Goal: Task Accomplishment & Management: Complete application form

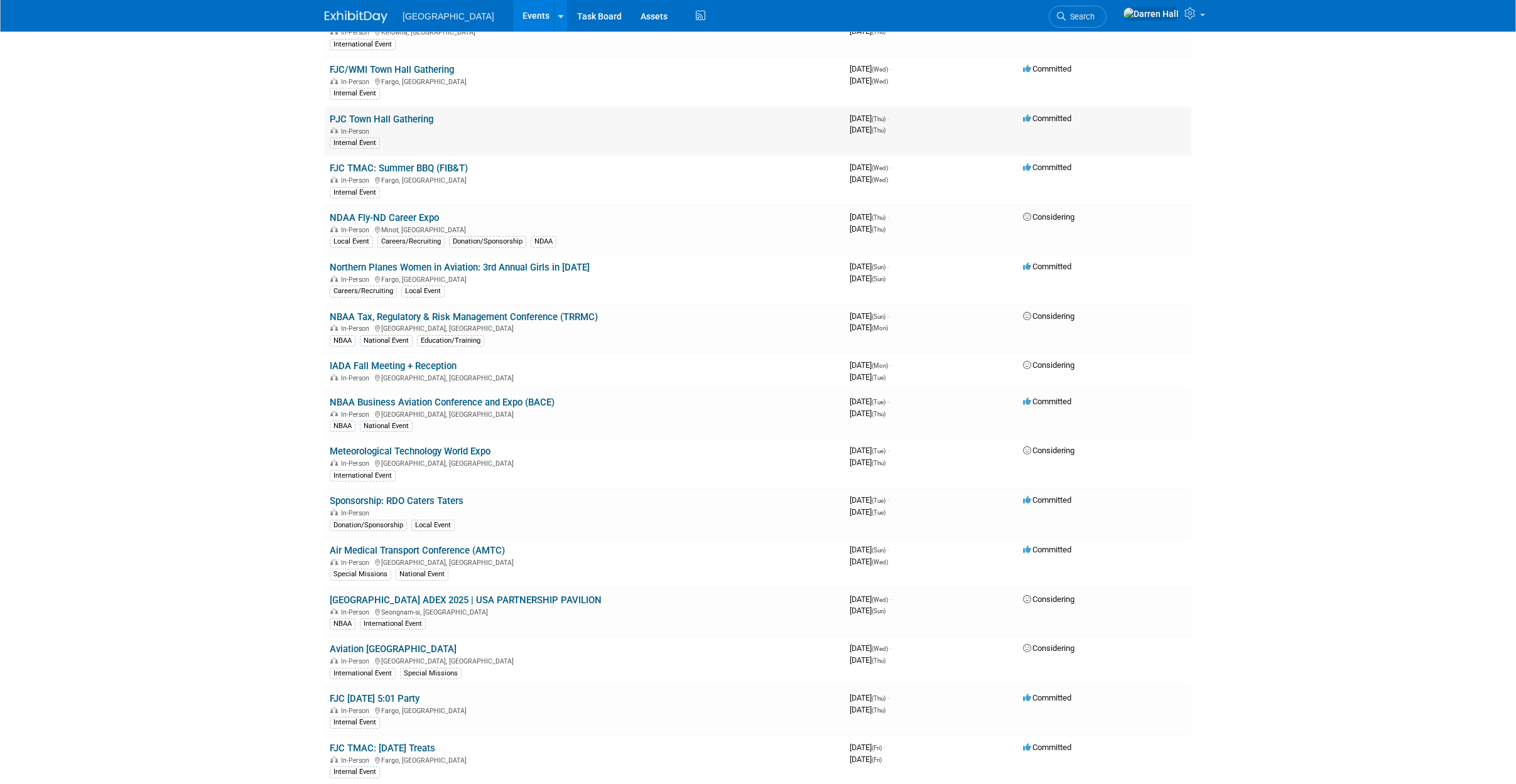
scroll to position [917, 0]
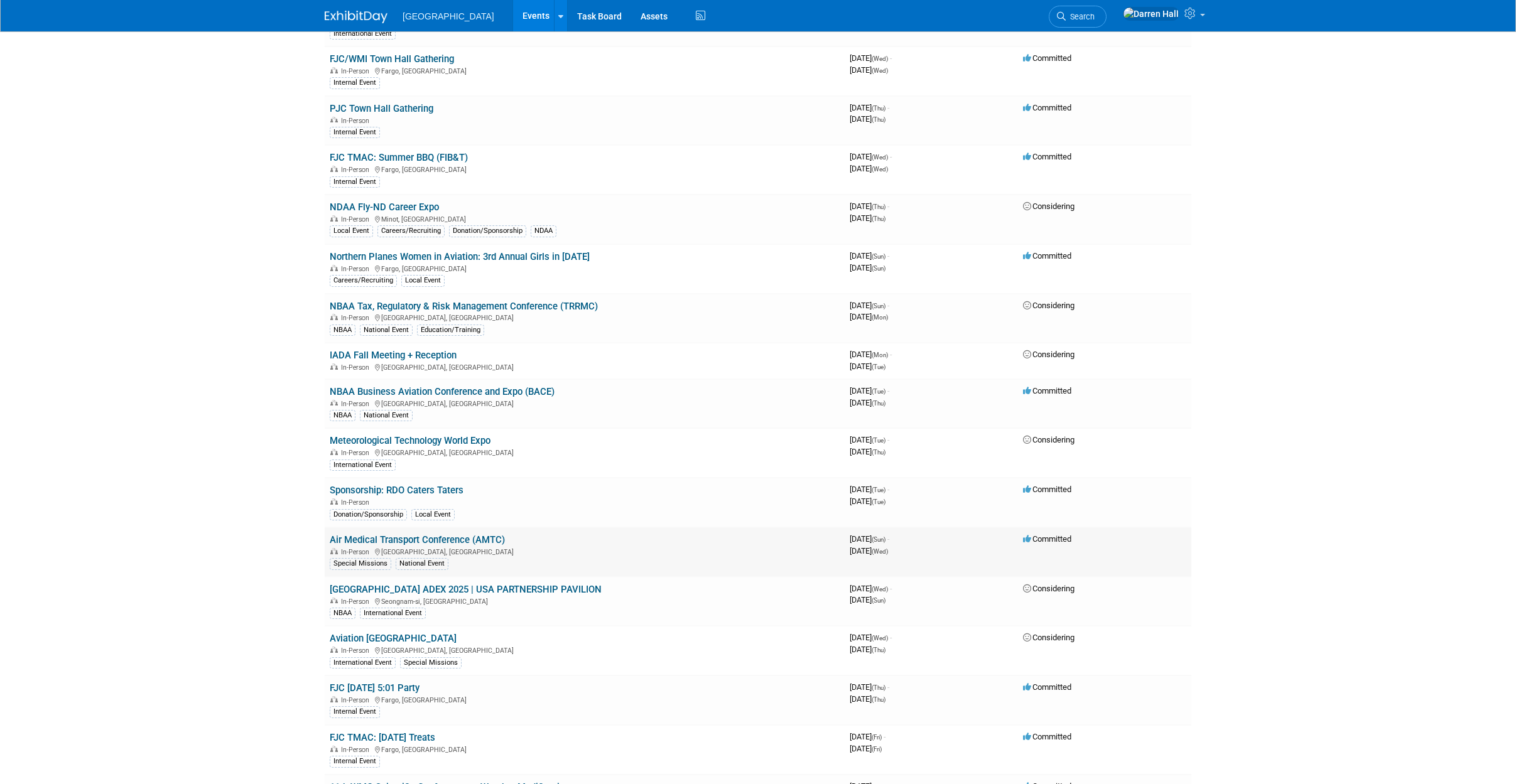
click at [463, 536] on link "Air Medical Transport Conference (AMTC)" at bounding box center [417, 539] width 175 height 11
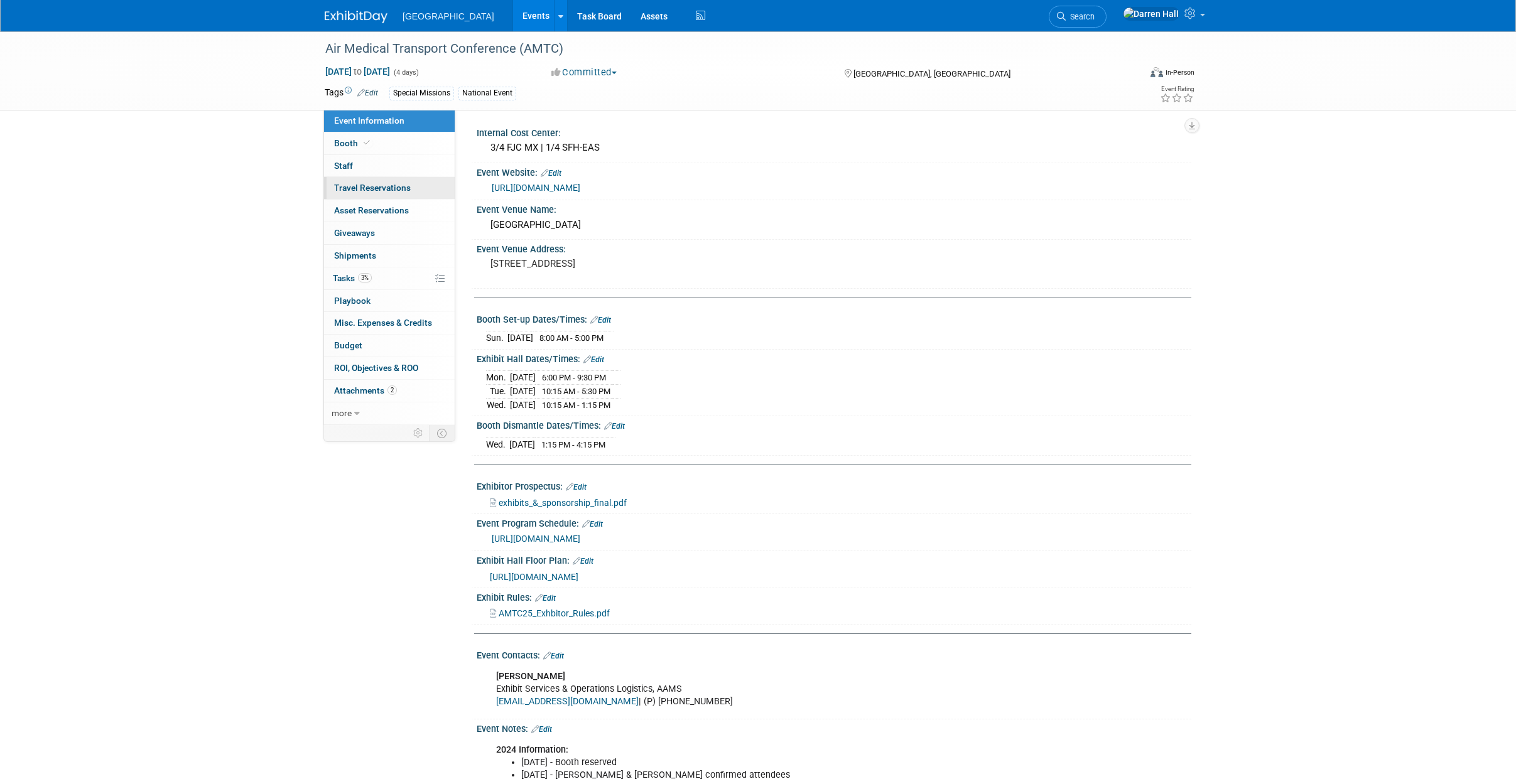
click at [359, 186] on span "Travel Reservations 0" at bounding box center [372, 187] width 77 height 10
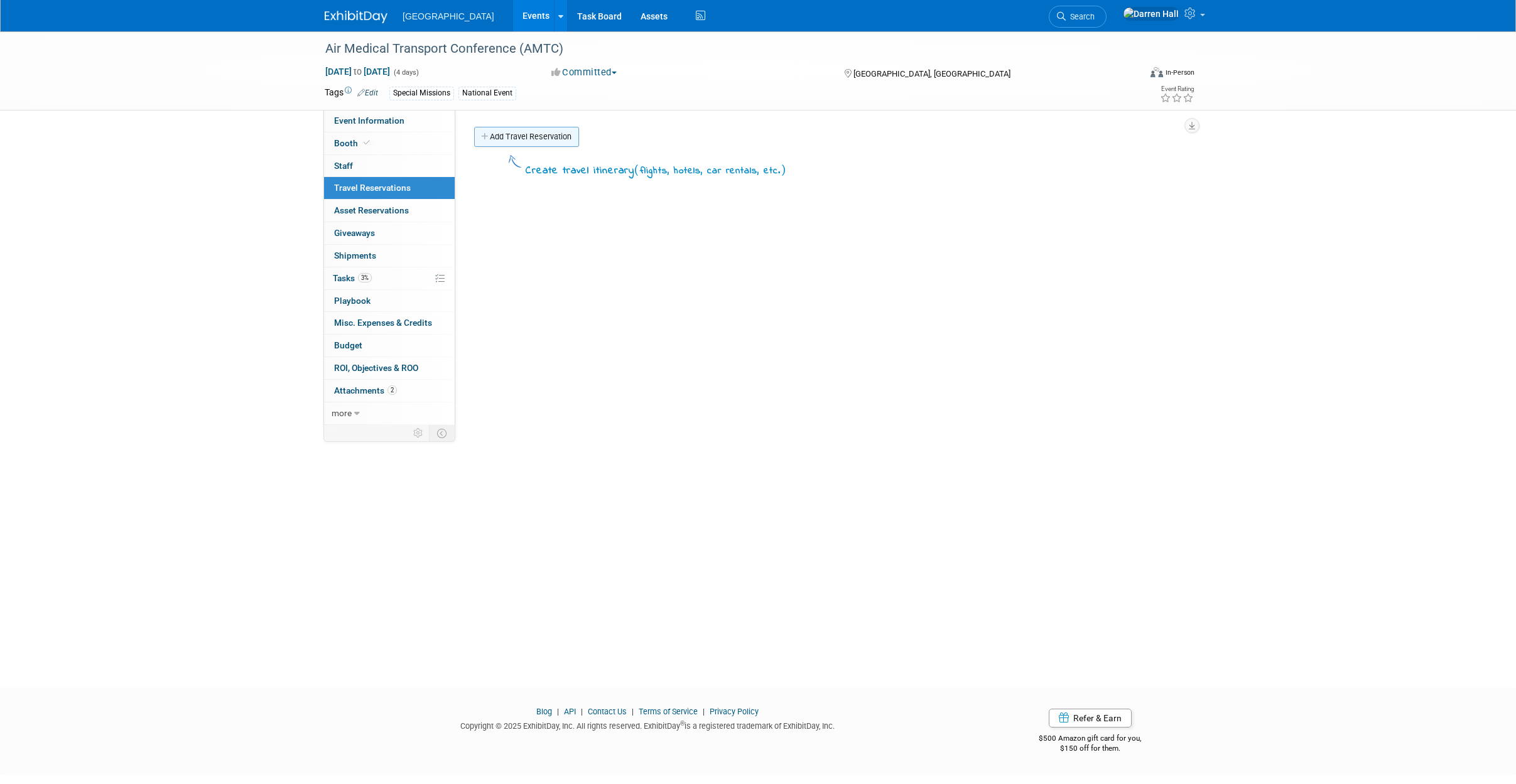
click at [516, 134] on link "Add Travel Reservation" at bounding box center [527, 136] width 105 height 20
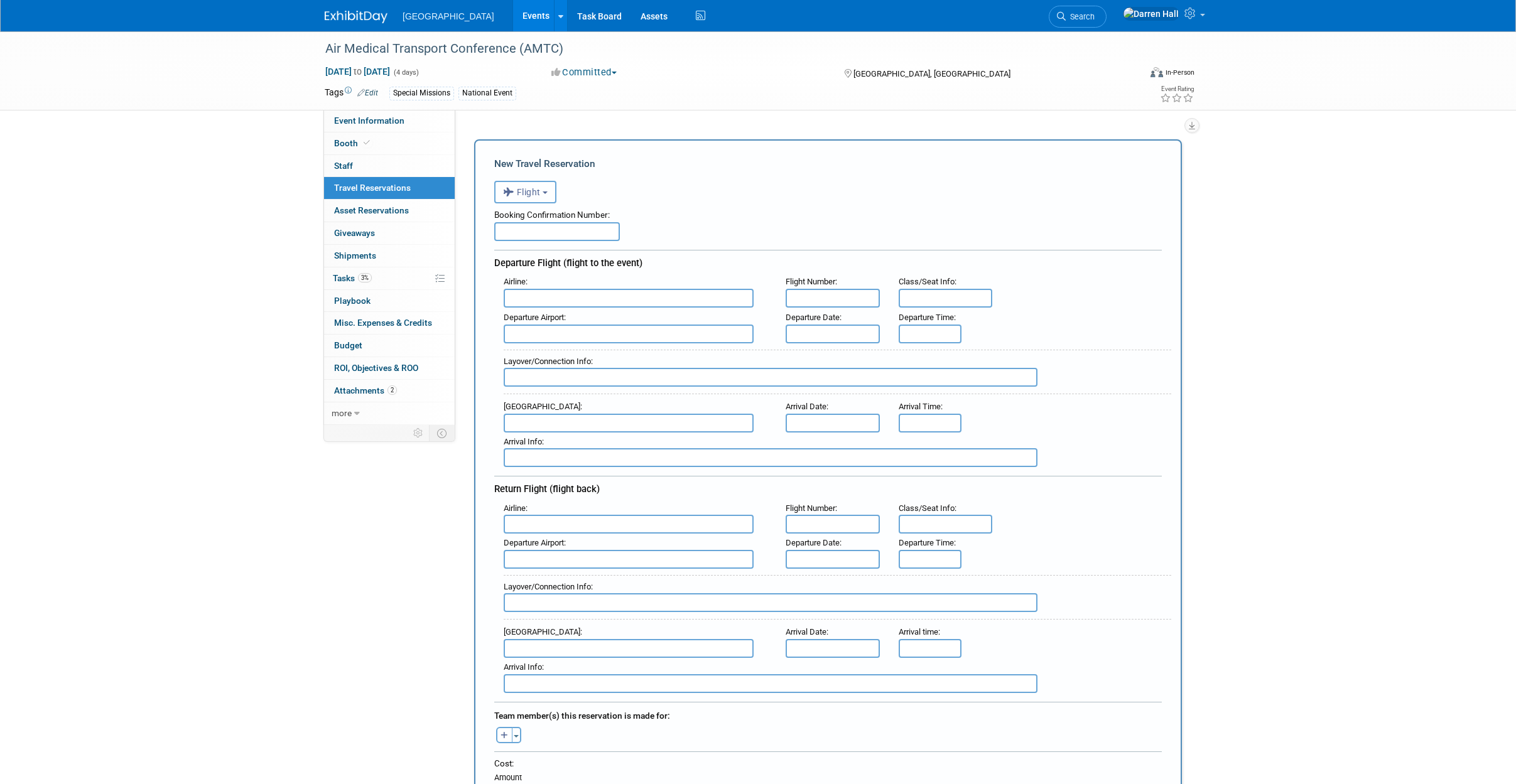
click at [542, 189] on button "Flight" at bounding box center [525, 192] width 62 height 23
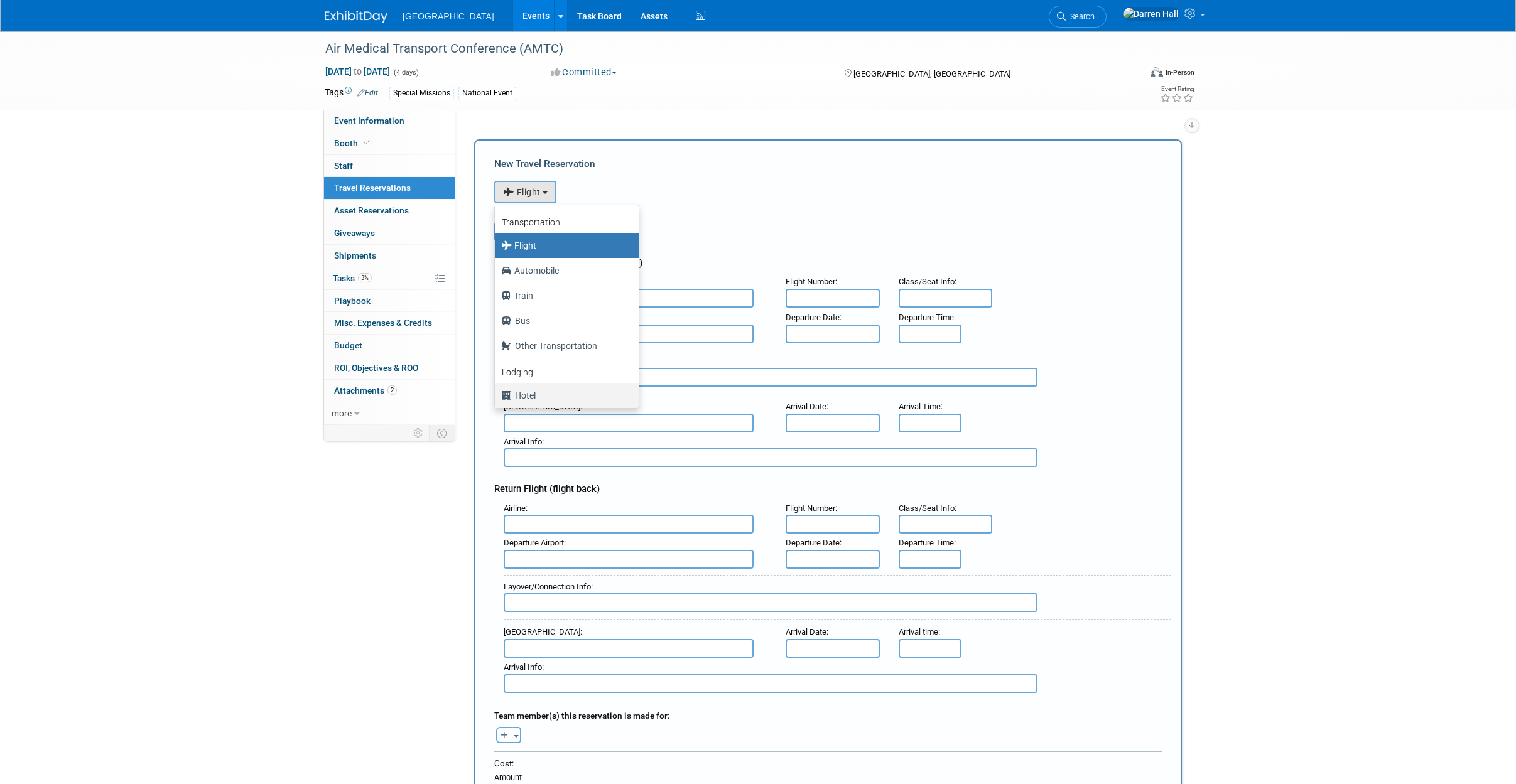
click at [530, 391] on label "Hotel" at bounding box center [563, 395] width 125 height 20
click at [497, 391] on input "Hotel" at bounding box center [492, 394] width 8 height 8
select select "6"
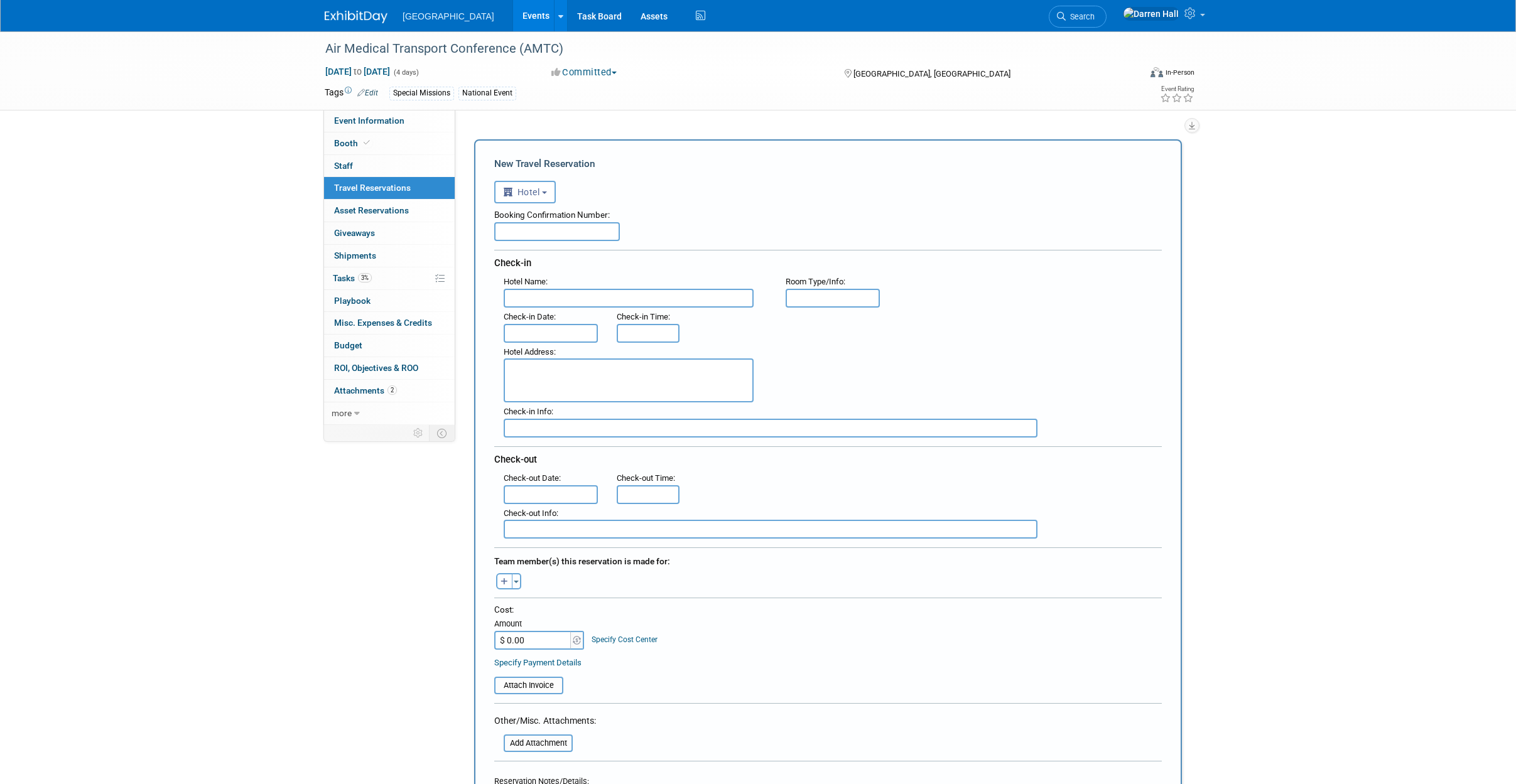
drag, startPoint x: 542, startPoint y: 226, endPoint x: 545, endPoint y: 235, distance: 9.5
click at [542, 226] on input "text" at bounding box center [557, 231] width 126 height 19
paste input "Confirmation #3313382552"
drag, startPoint x: 557, startPoint y: 233, endPoint x: 461, endPoint y: 227, distance: 96.2
click at [461, 227] on div "Internal Cost Center: 3/4 FJC MX | 1/4 SFH-EAS Event Website: Edit [URL][DOMAIN…" at bounding box center [824, 267] width 736 height 315
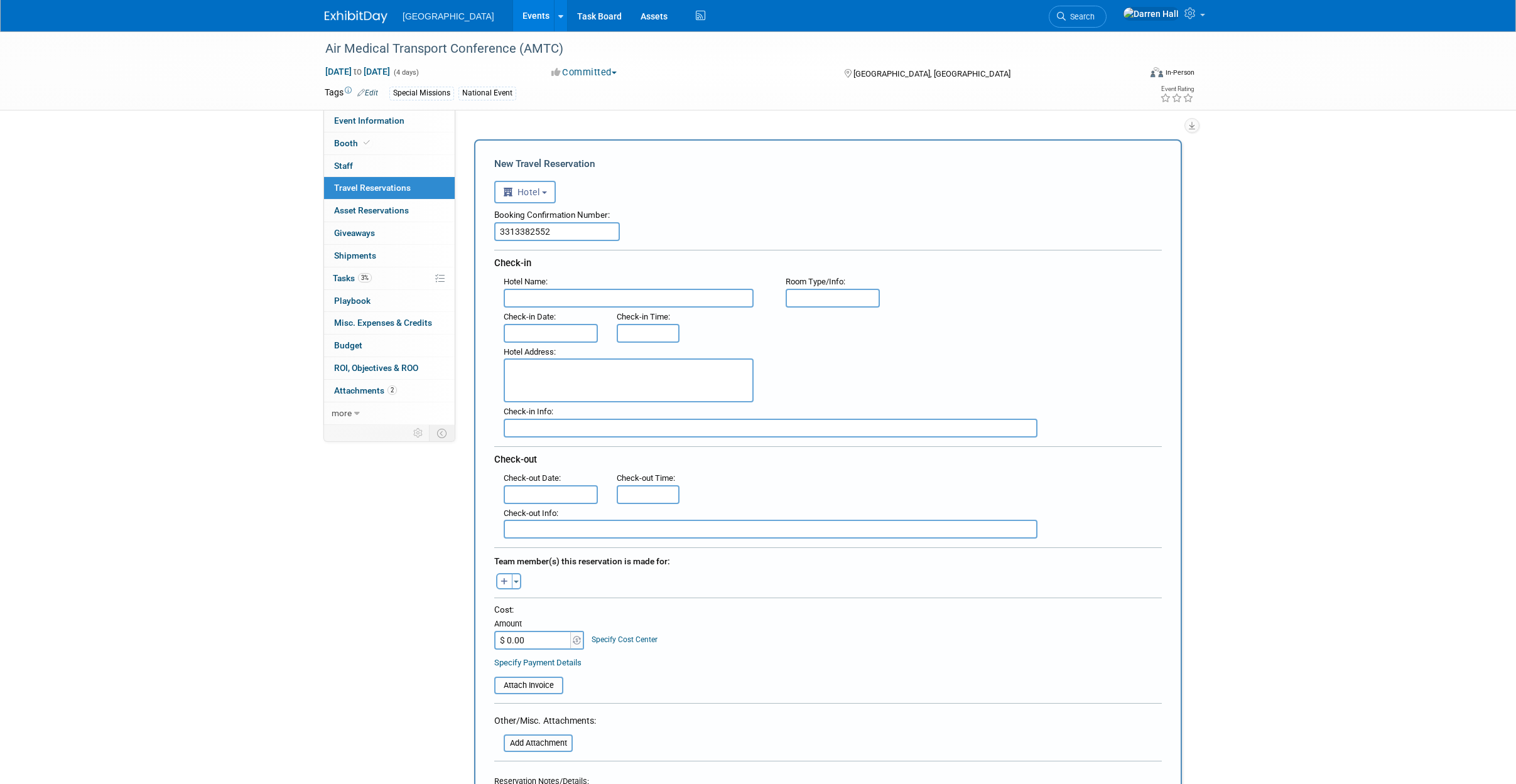
type input "3313382552"
click at [603, 299] on input "text" at bounding box center [629, 298] width 250 height 19
click at [677, 300] on input "text" at bounding box center [629, 298] width 250 height 19
paste input "[GEOGRAPHIC_DATA] [GEOGRAPHIC_DATA]-[GEOGRAPHIC_DATA]/[GEOGRAPHIC_DATA] Area"
type input "[GEOGRAPHIC_DATA] [GEOGRAPHIC_DATA]-[GEOGRAPHIC_DATA]/[GEOGRAPHIC_DATA] Area"
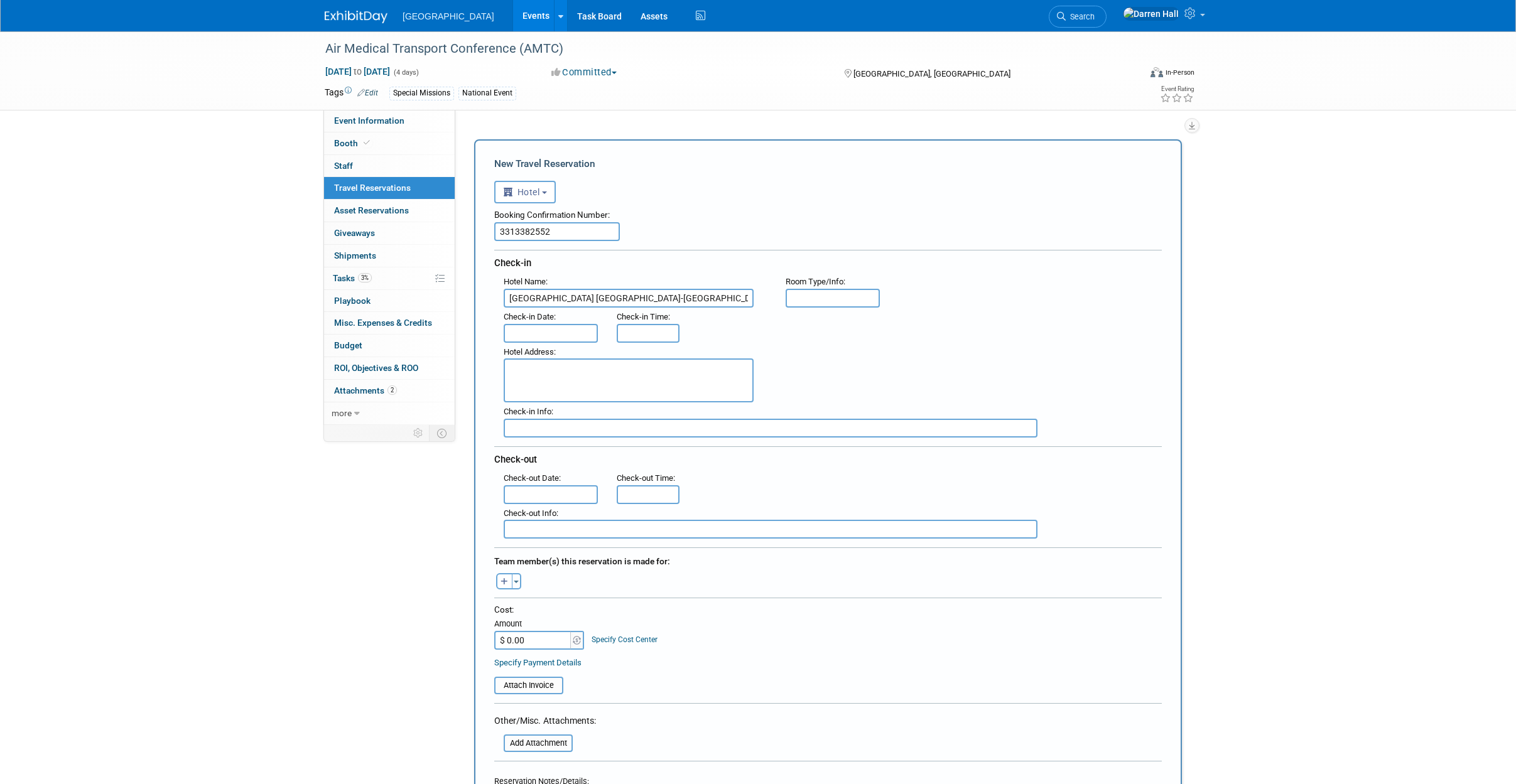
click at [850, 298] on input "text" at bounding box center [833, 298] width 94 height 19
type input "King"
click at [534, 334] on input "text" at bounding box center [551, 333] width 94 height 19
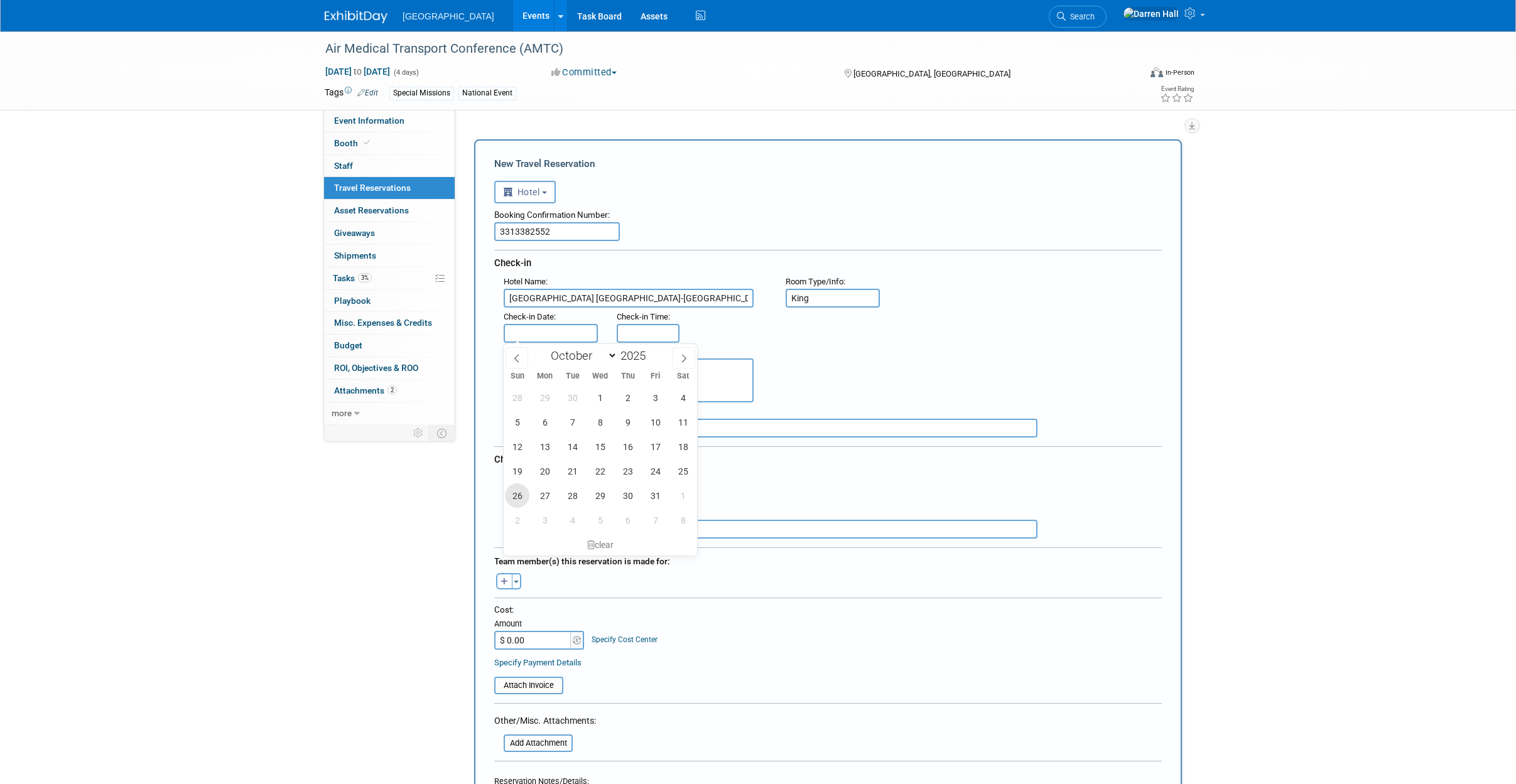
click at [516, 493] on span "26" at bounding box center [517, 495] width 24 height 24
type input "[DATE]"
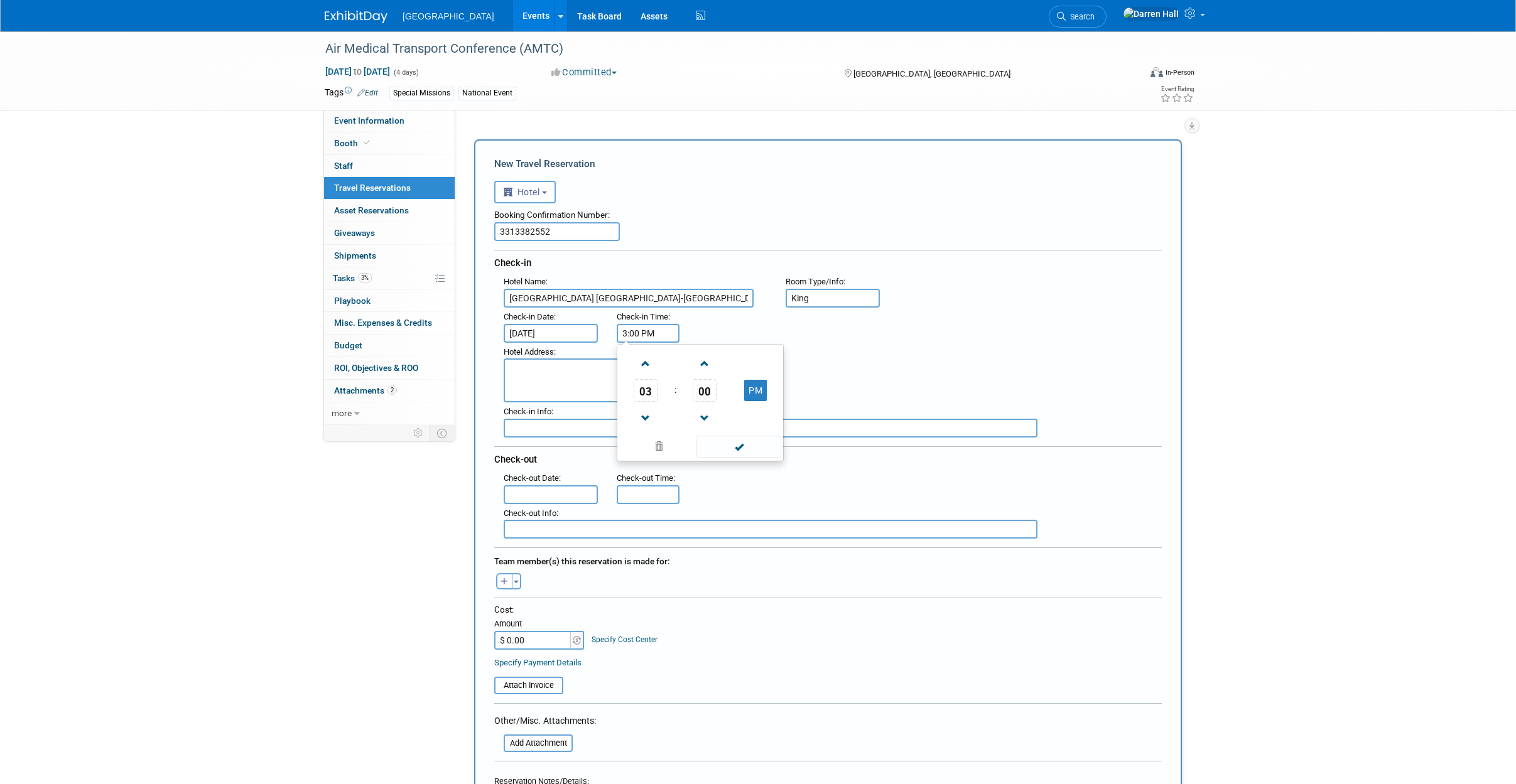
click at [641, 330] on input "3:00 PM" at bounding box center [648, 333] width 63 height 19
click at [646, 417] on span at bounding box center [645, 418] width 22 height 22
click at [647, 417] on span at bounding box center [645, 418] width 22 height 22
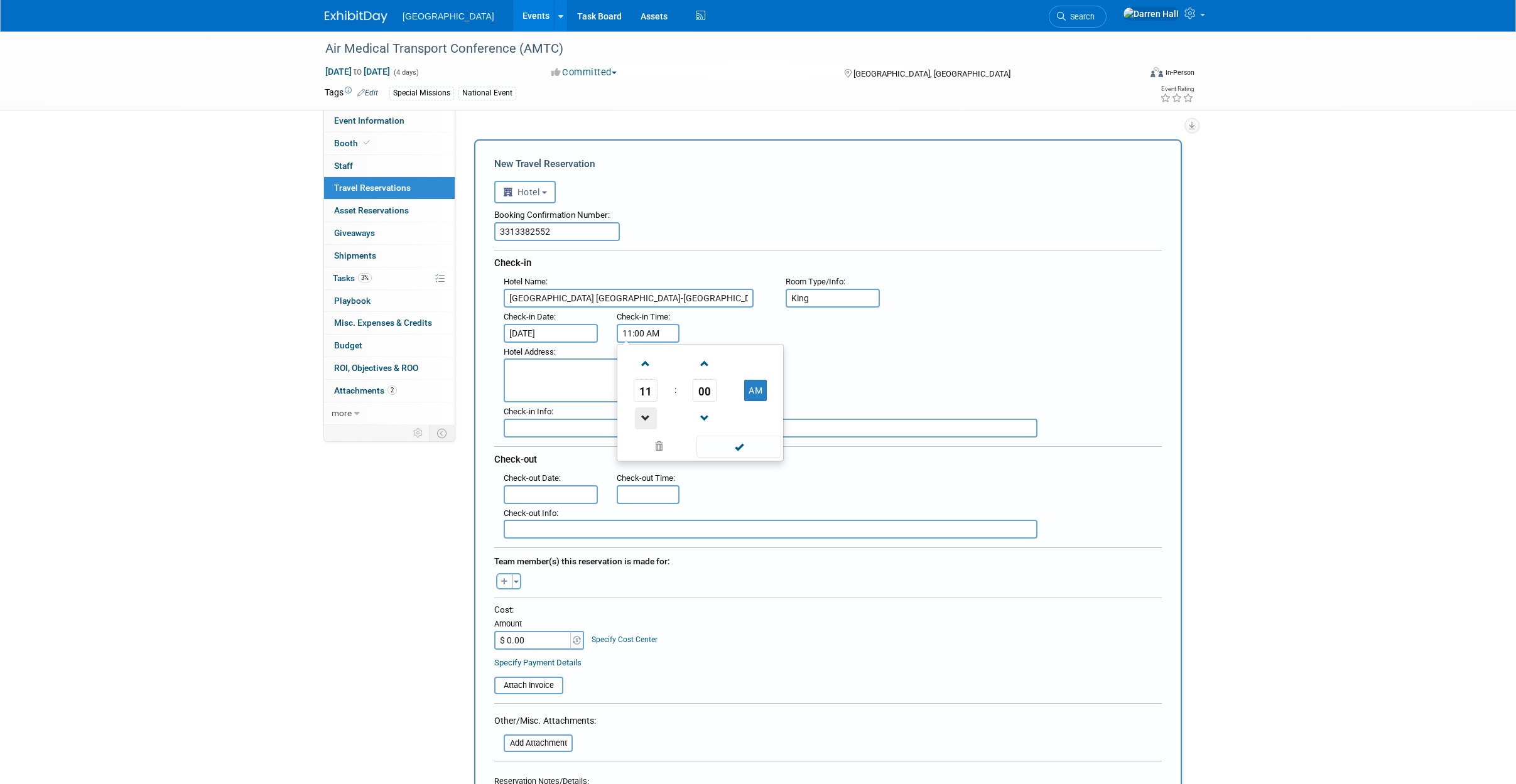
click at [647, 417] on span at bounding box center [645, 418] width 22 height 22
drag, startPoint x: 876, startPoint y: 341, endPoint x: 839, endPoint y: 342, distance: 37.0
click at [876, 341] on div ": Check-in Date : [DATE] Check-in Time : 9:00 AM" at bounding box center [833, 325] width 677 height 35
click at [667, 332] on input "9:00 AM" at bounding box center [648, 333] width 63 height 19
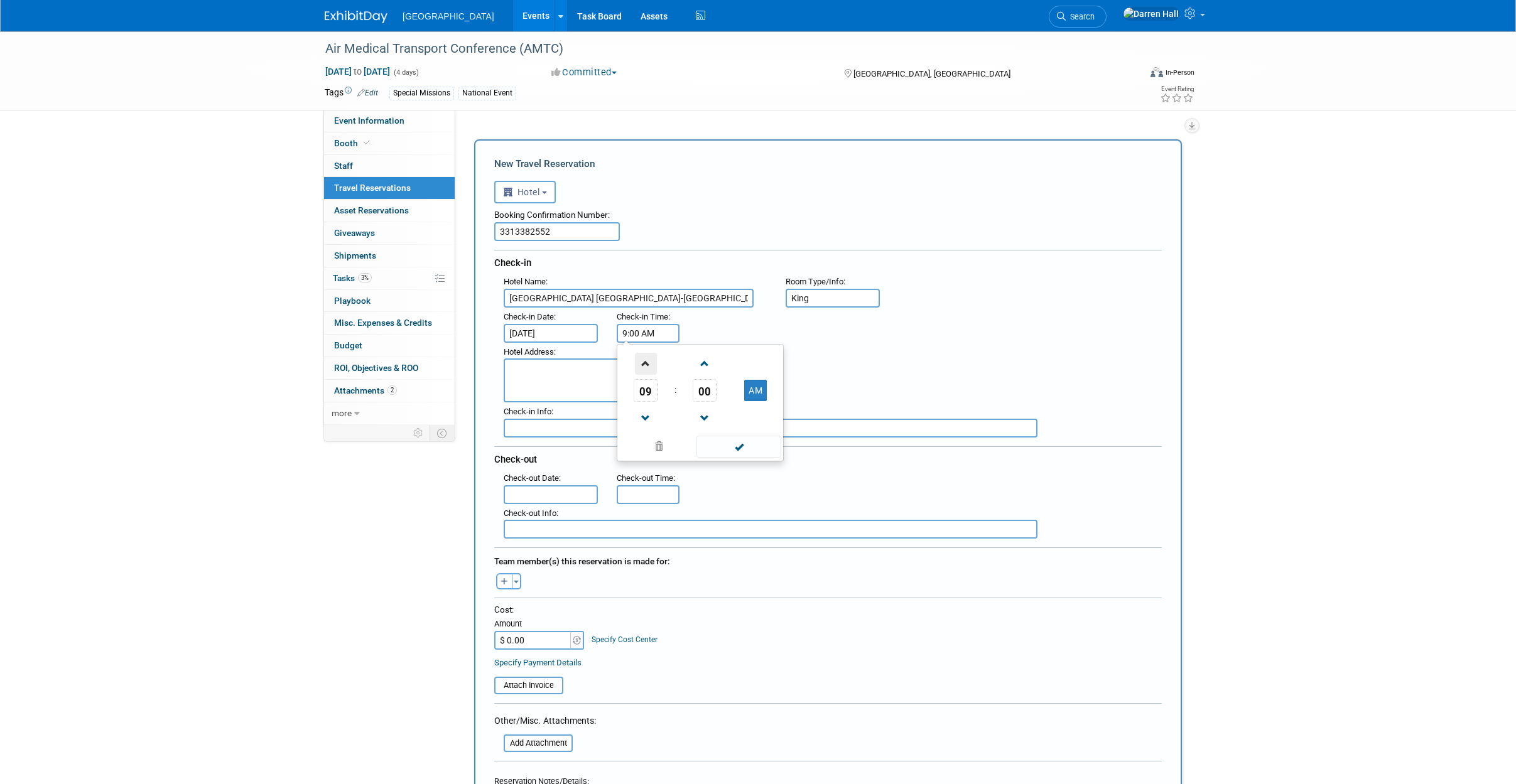
click at [643, 369] on span at bounding box center [645, 364] width 22 height 22
click at [644, 367] on span at bounding box center [645, 364] width 22 height 22
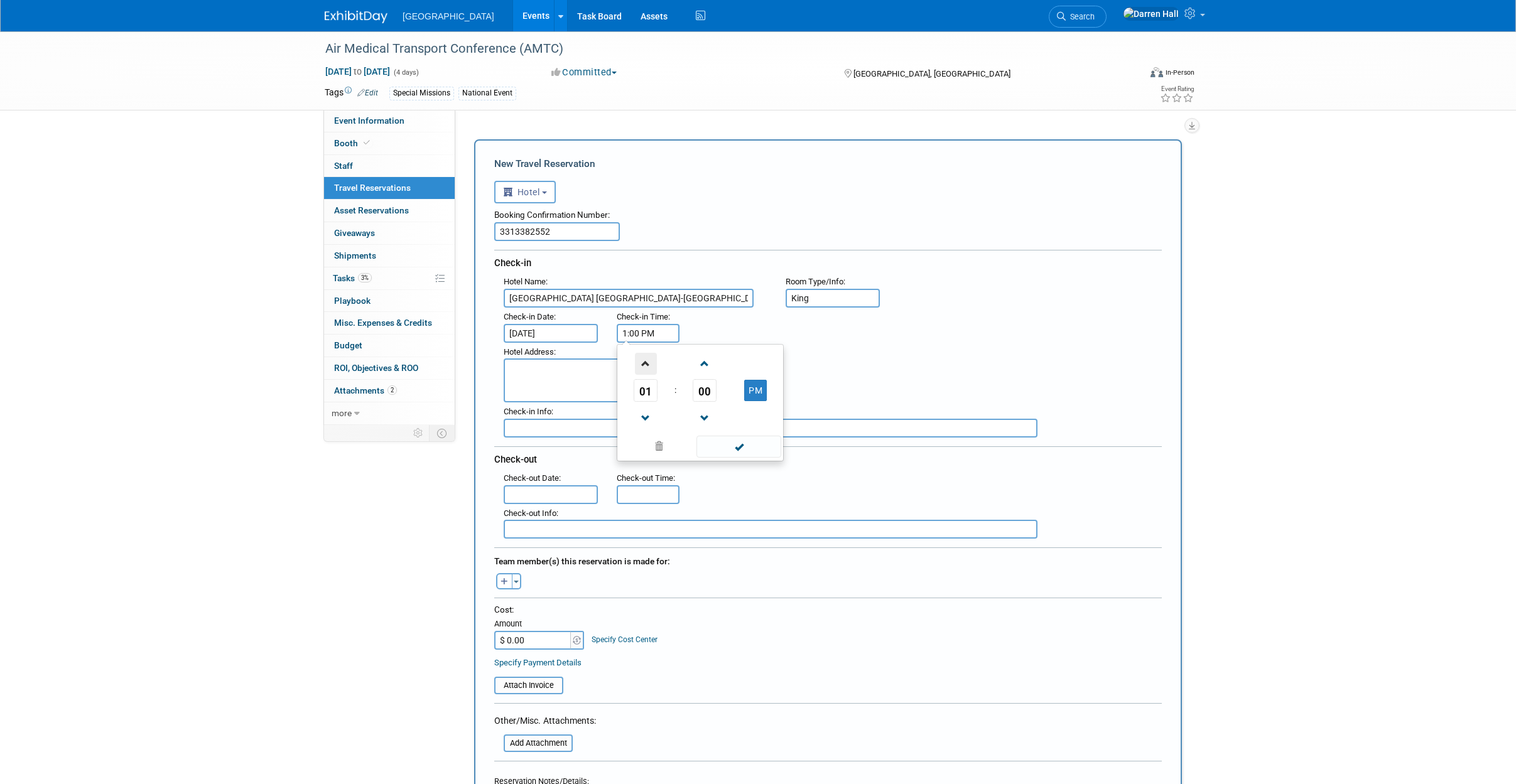
type input "2:00 PM"
click at [861, 378] on div "Hotel Address :" at bounding box center [833, 373] width 677 height 61
click at [577, 371] on textarea at bounding box center [629, 380] width 250 height 44
paste textarea "[STREET_ADDRESS] Maps & Directions>>"
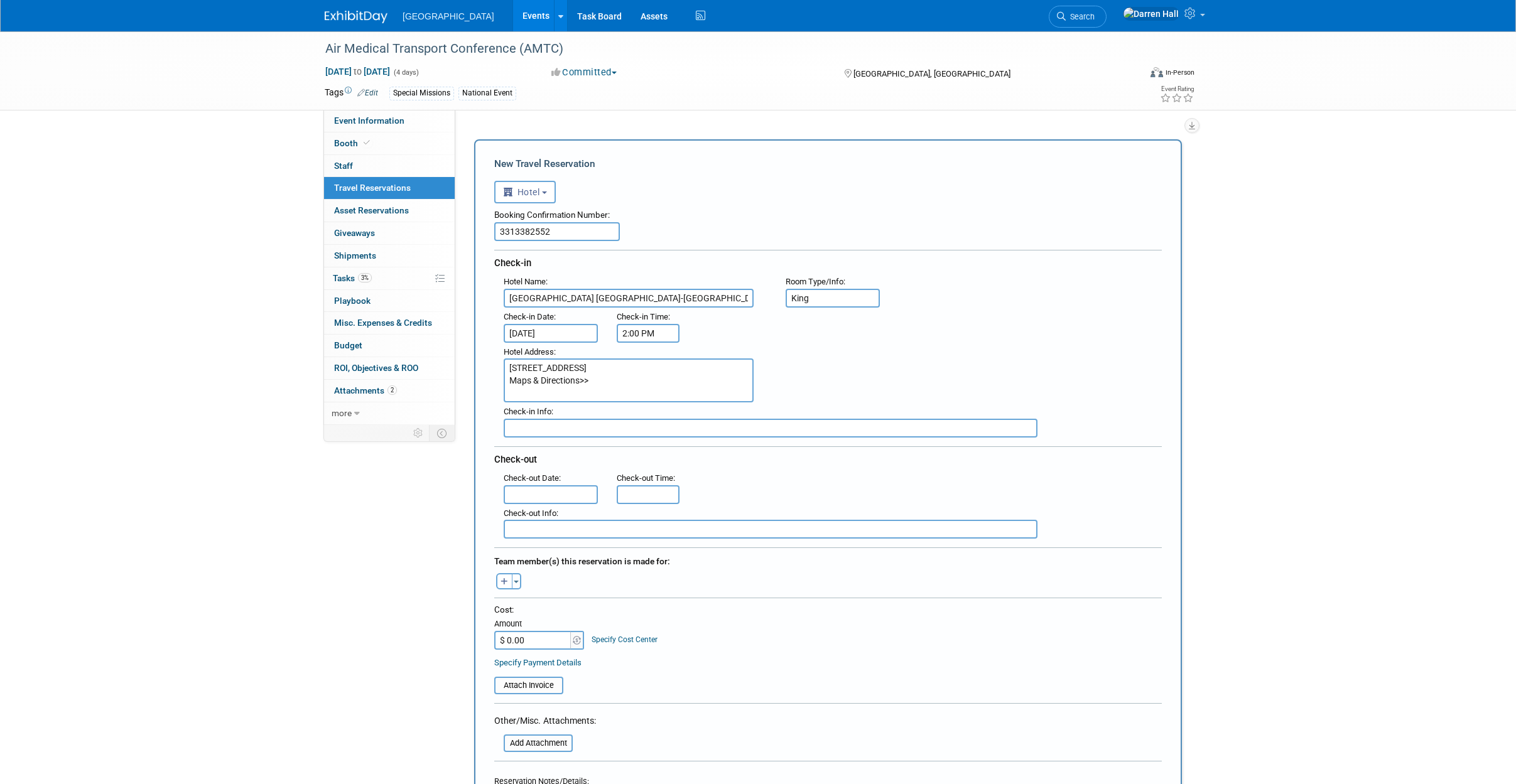
drag, startPoint x: 583, startPoint y: 395, endPoint x: 504, endPoint y: 382, distance: 80.1
click at [504, 382] on textarea "[STREET_ADDRESS] Maps & Directions>>" at bounding box center [629, 380] width 250 height 44
type textarea "[STREET_ADDRESS]"
click at [561, 424] on input "text" at bounding box center [771, 428] width 534 height 19
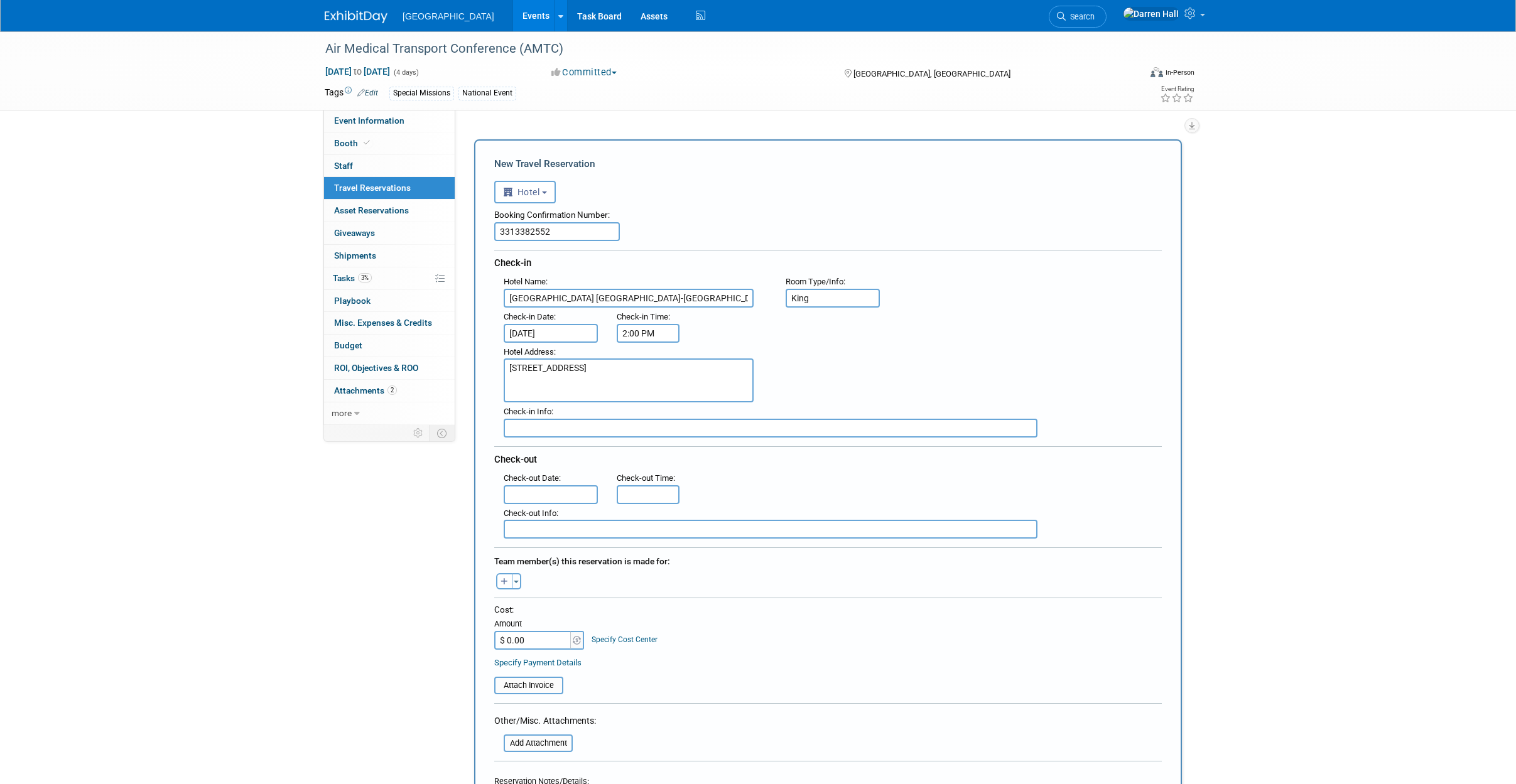
click at [586, 426] on input "text" at bounding box center [771, 428] width 534 height 19
click at [564, 428] on input "text" at bounding box center [771, 428] width 534 height 19
click at [555, 493] on input "text" at bounding box center [551, 495] width 94 height 19
click at [599, 655] on span "29" at bounding box center [600, 657] width 24 height 24
type input "[DATE]"
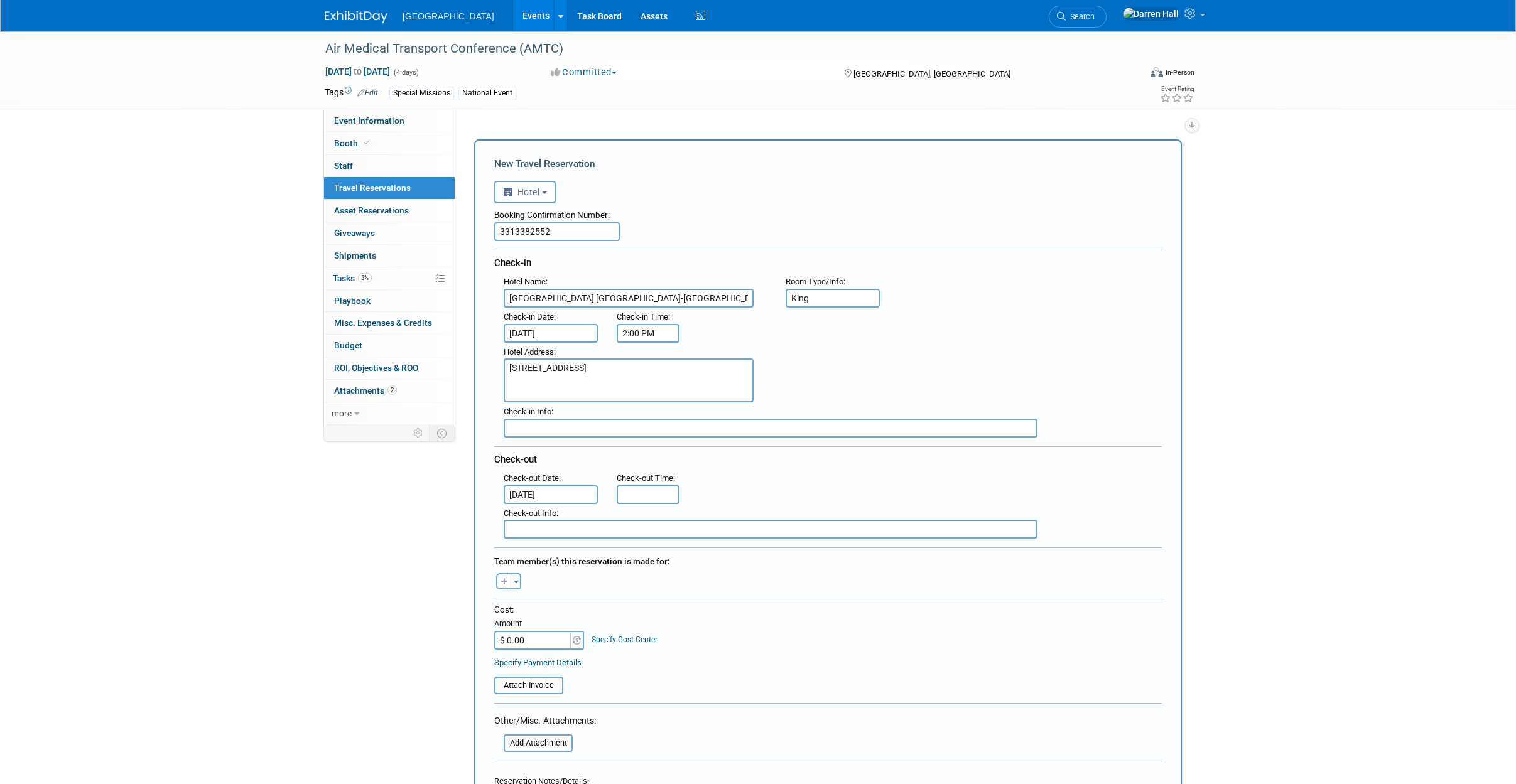
type input "11:00 AM"
click at [663, 497] on input "11:00 AM" at bounding box center [648, 495] width 63 height 19
click at [868, 493] on div ": Check-out Date : [DATE] Check-out Time : 11:00 AM" at bounding box center [833, 486] width 677 height 35
click at [510, 583] on button "button" at bounding box center [505, 582] width 17 height 17
select select
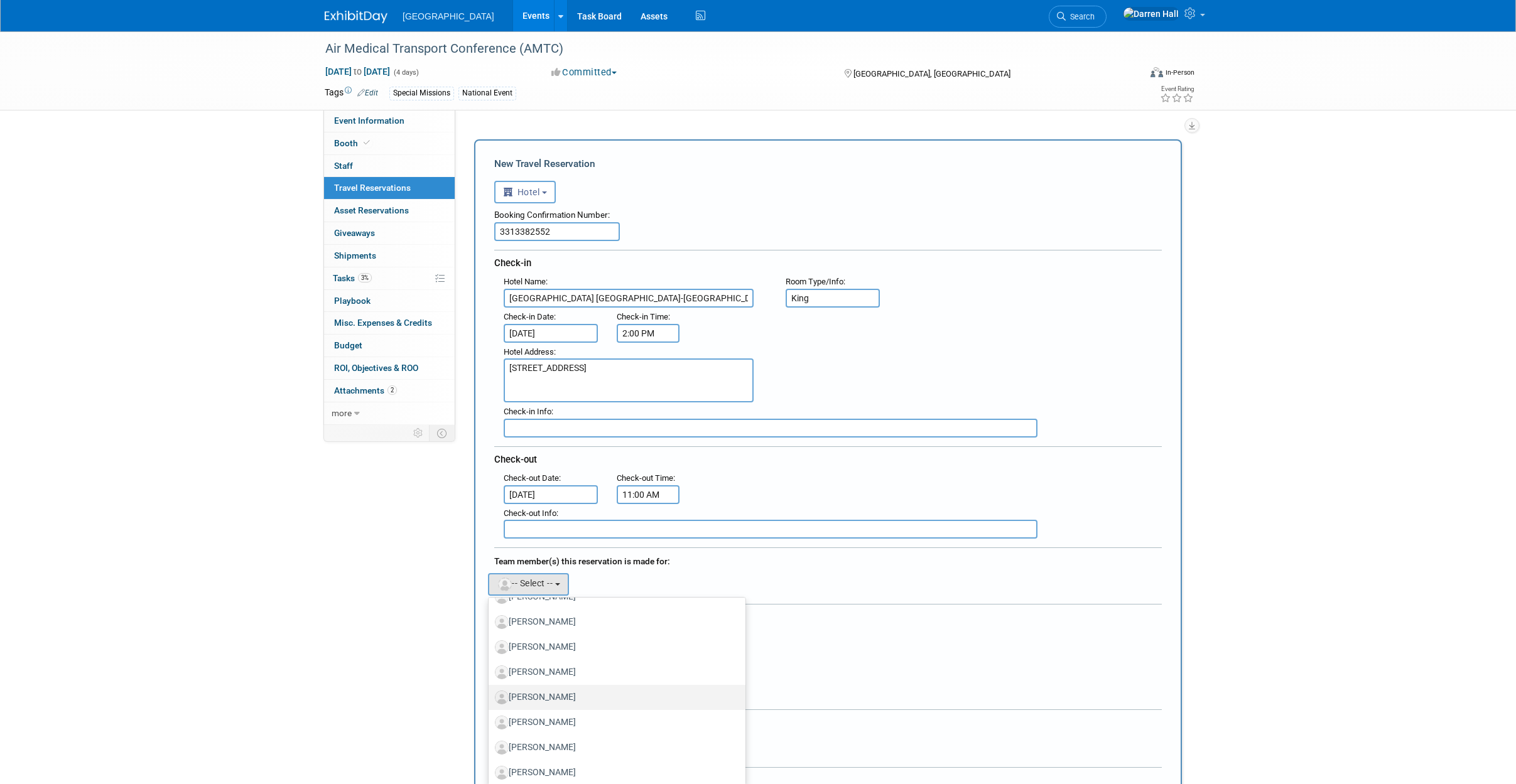
scroll to position [529, 0]
click at [543, 714] on label "[PERSON_NAME] (me)" at bounding box center [614, 714] width 238 height 20
click at [490, 714] on input "[PERSON_NAME] (me)" at bounding box center [486, 713] width 8 height 8
drag, startPoint x: 532, startPoint y: 659, endPoint x: 495, endPoint y: 655, distance: 37.2
click at [495, 659] on input "$ 0.00" at bounding box center [533, 668] width 79 height 19
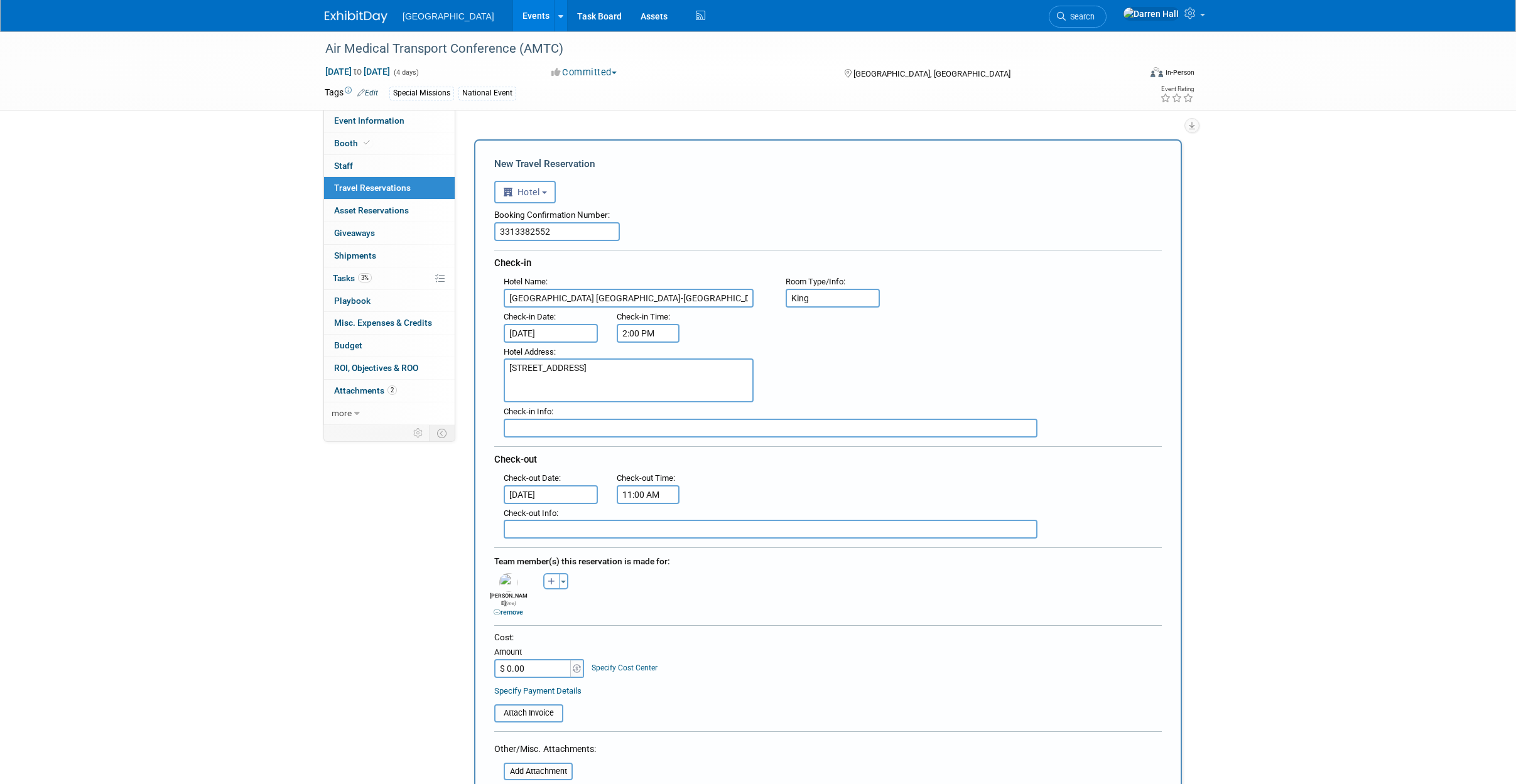
drag, startPoint x: 530, startPoint y: 659, endPoint x: 503, endPoint y: 657, distance: 27.1
click at [503, 659] on input "$ 0.00" at bounding box center [533, 668] width 79 height 19
paste input "668.85"
type input "$ 668.85"
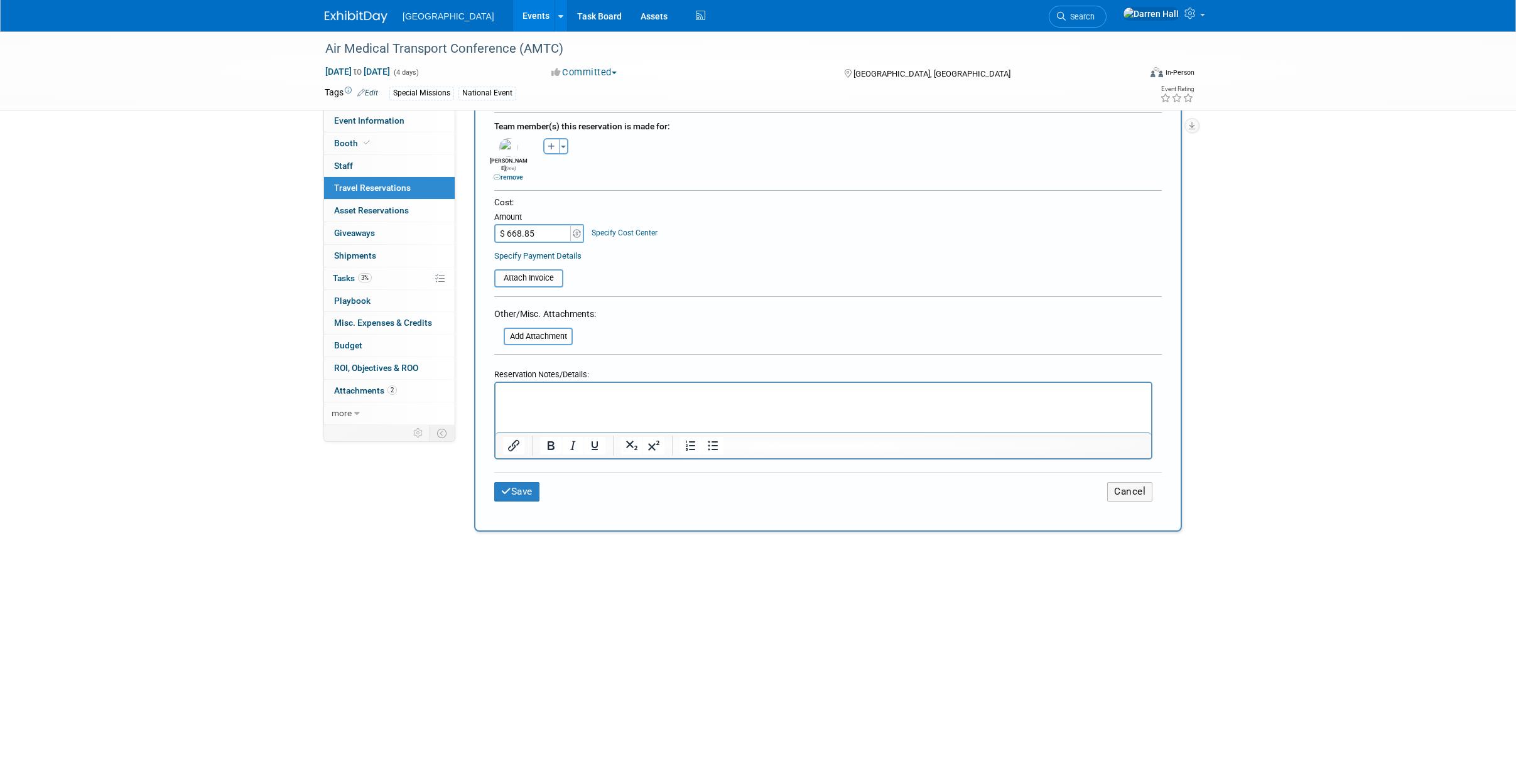
scroll to position [508, 0]
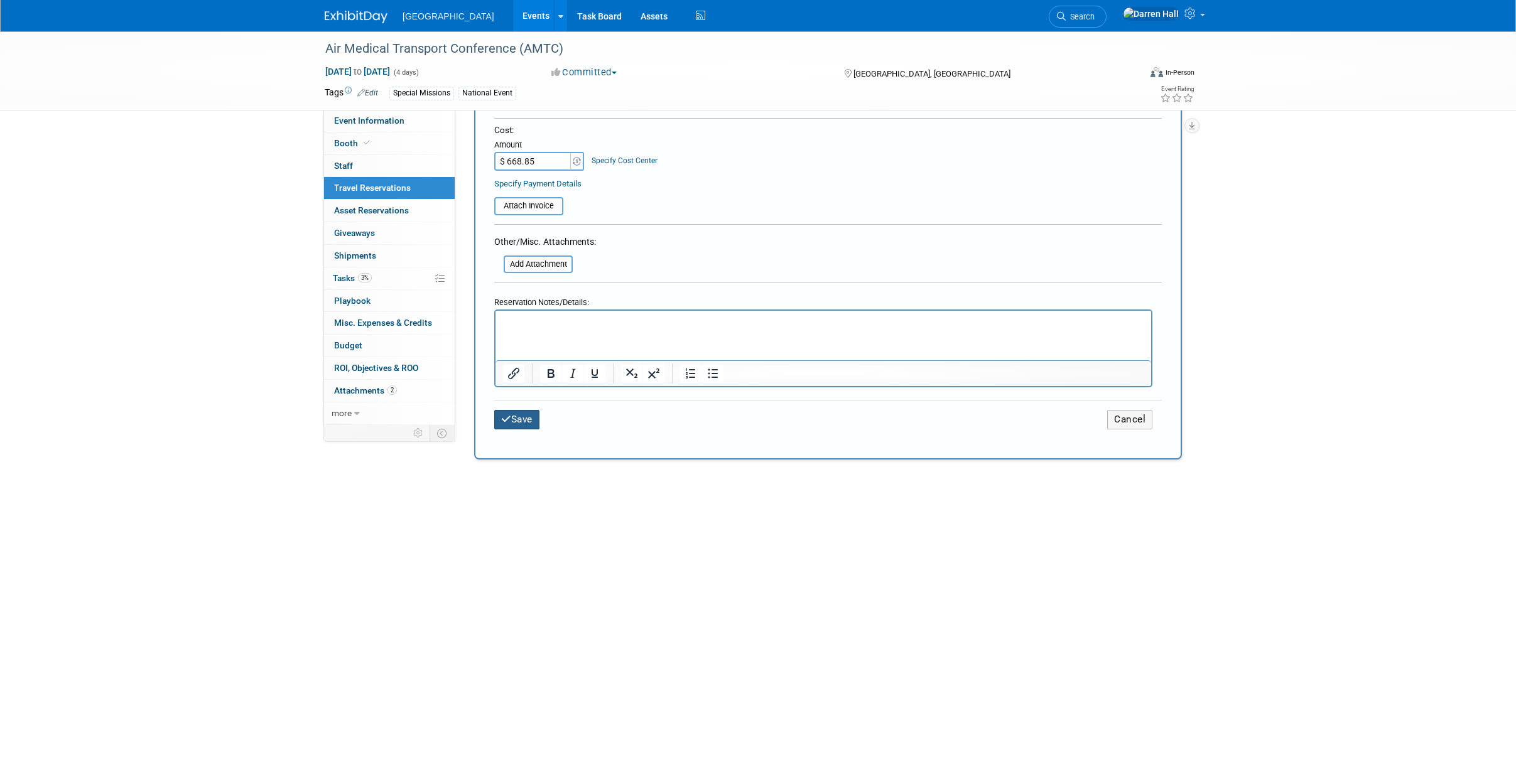
click at [516, 411] on button "Save" at bounding box center [517, 420] width 45 height 20
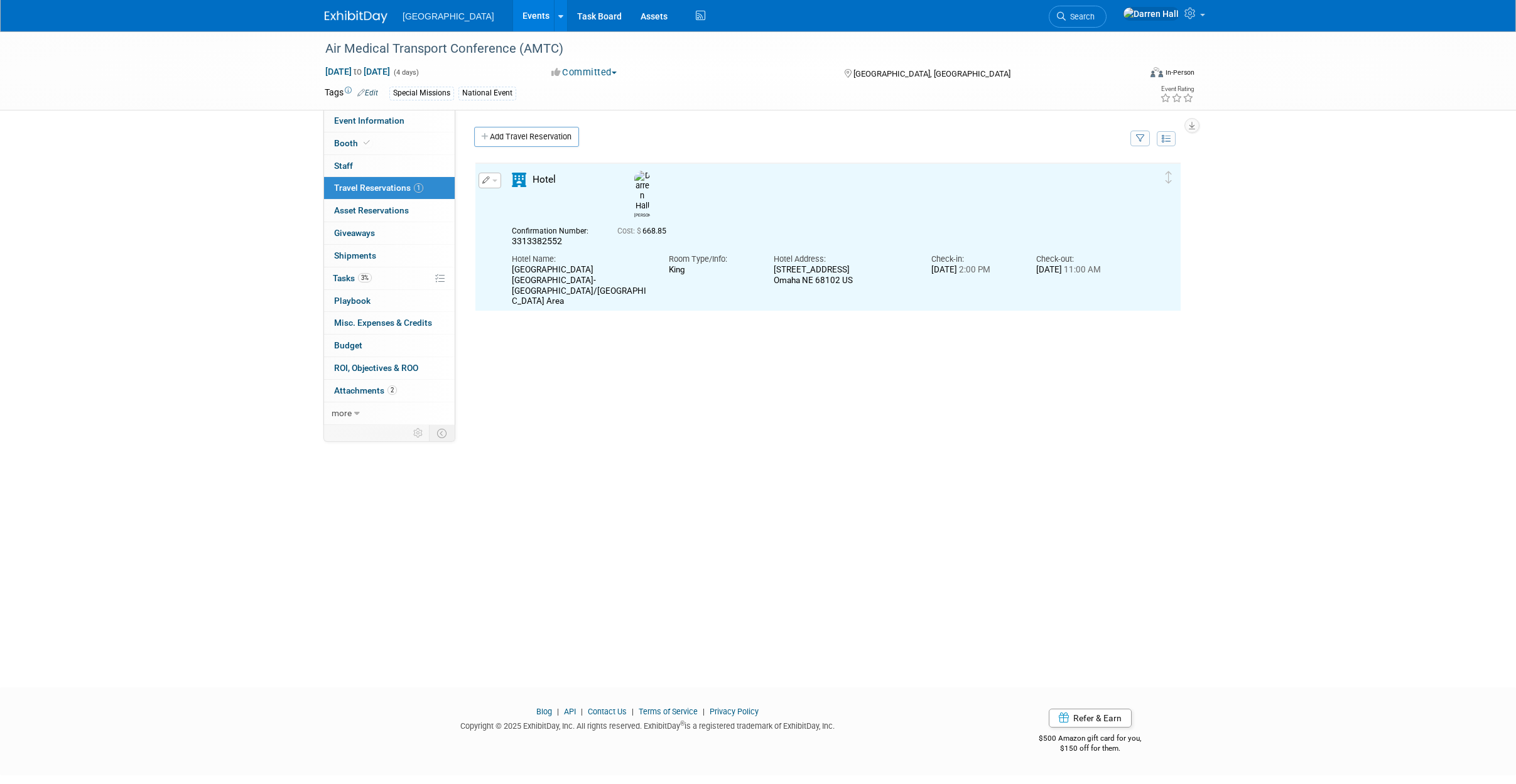
scroll to position [0, 0]
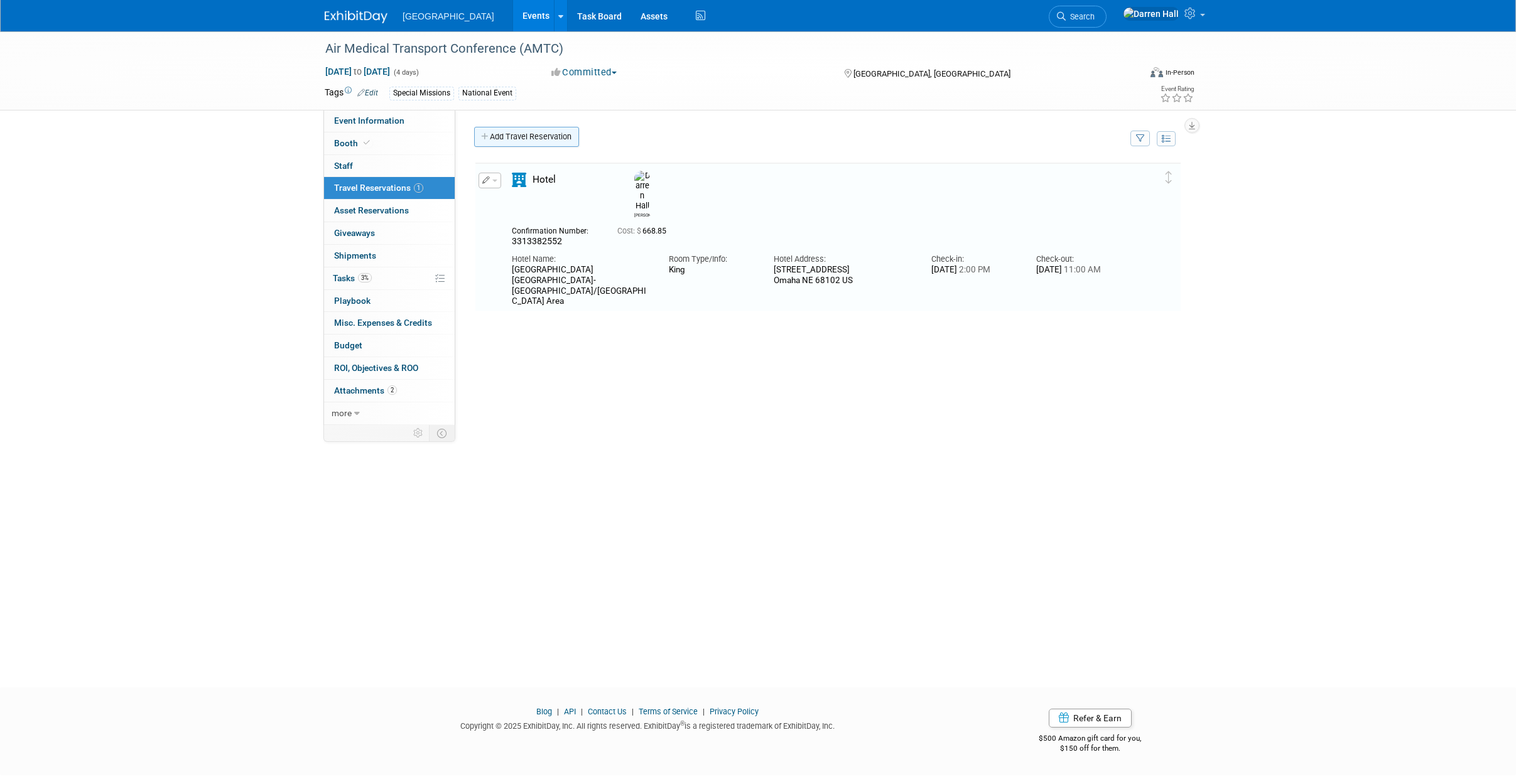
click at [485, 138] on icon at bounding box center [486, 137] width 9 height 8
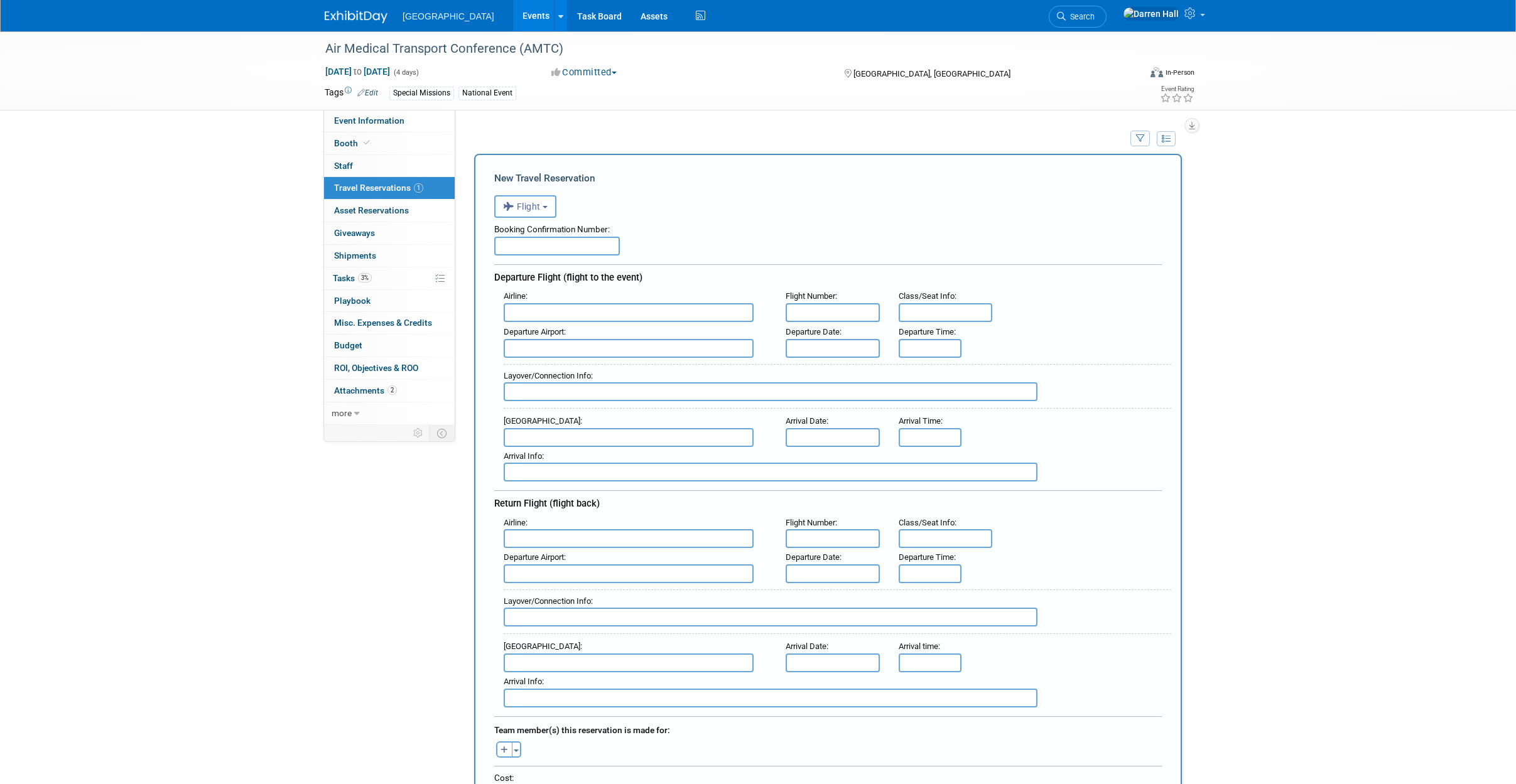
click at [549, 205] on button "Flight" at bounding box center [525, 207] width 62 height 23
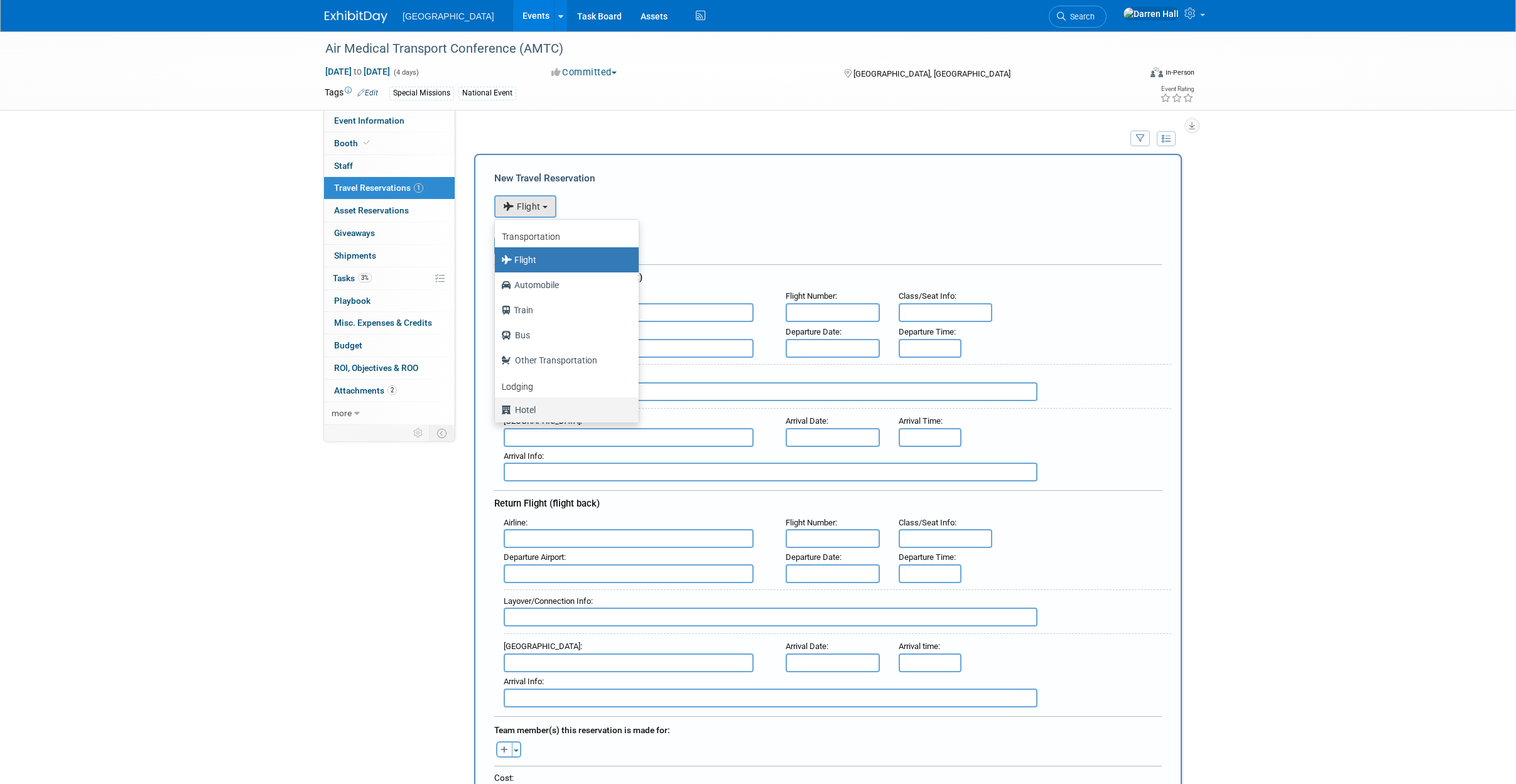
click at [530, 404] on label "Hotel" at bounding box center [563, 410] width 125 height 20
click at [497, 404] on input "Hotel" at bounding box center [492, 408] width 8 height 8
select select "6"
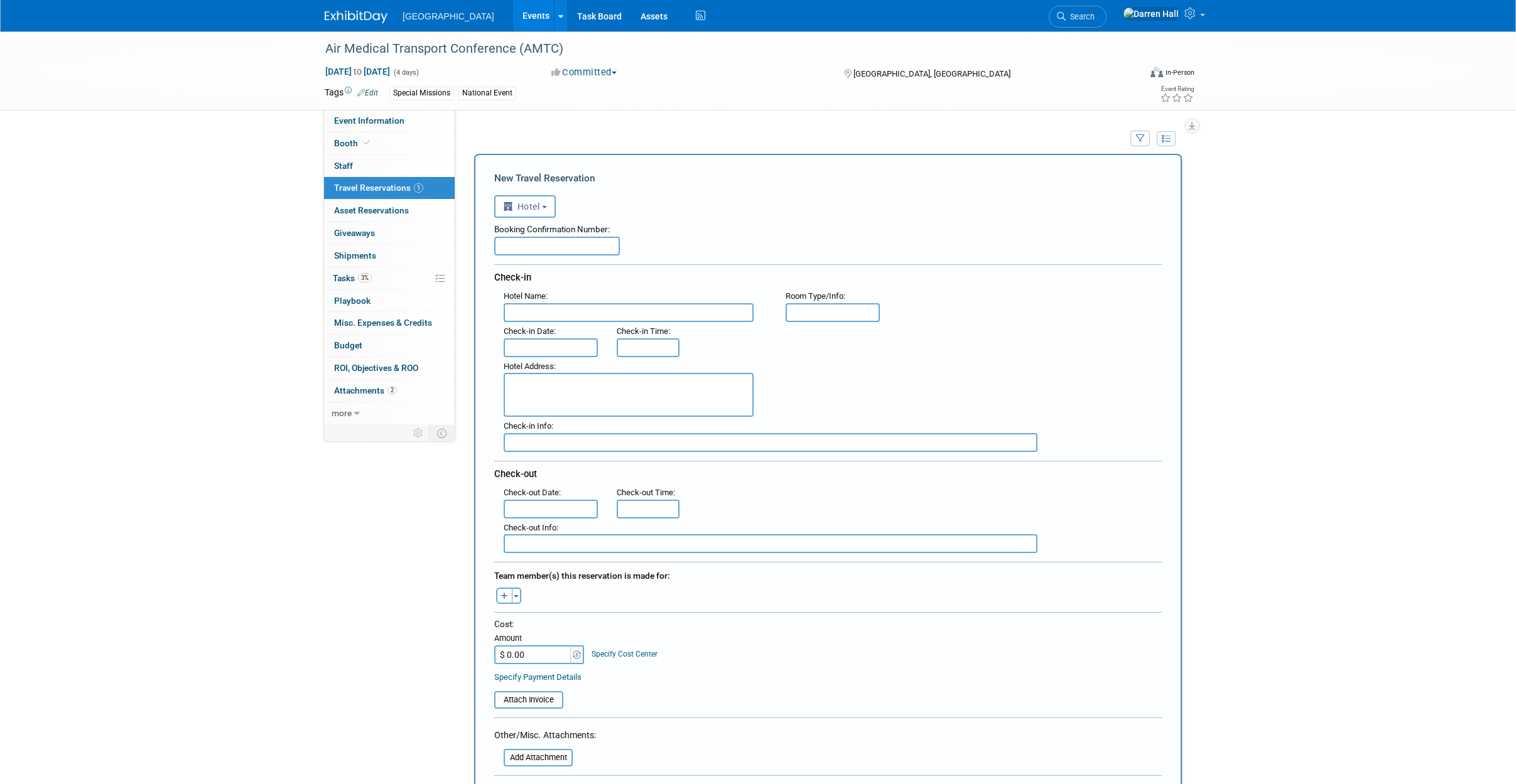
click at [565, 310] on input "text" at bounding box center [629, 312] width 250 height 19
paste input "[GEOGRAPHIC_DATA] [GEOGRAPHIC_DATA]-[GEOGRAPHIC_DATA]/[GEOGRAPHIC_DATA] Area"
type input "[GEOGRAPHIC_DATA] [GEOGRAPHIC_DATA]-[GEOGRAPHIC_DATA]/[GEOGRAPHIC_DATA] Area"
click at [833, 314] on input "text" at bounding box center [833, 312] width 94 height 19
type input "King"
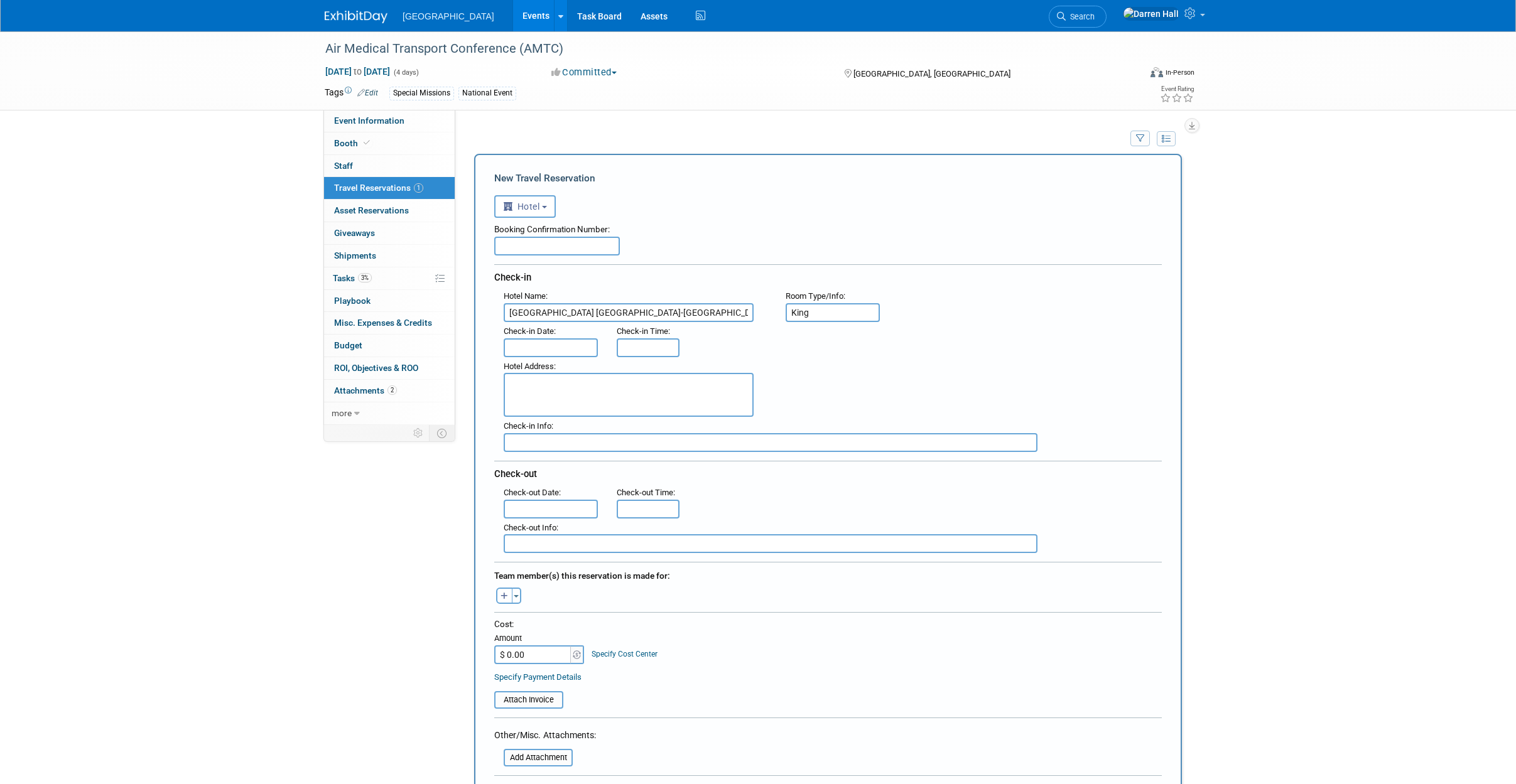
click at [539, 345] on input "text" at bounding box center [551, 348] width 94 height 19
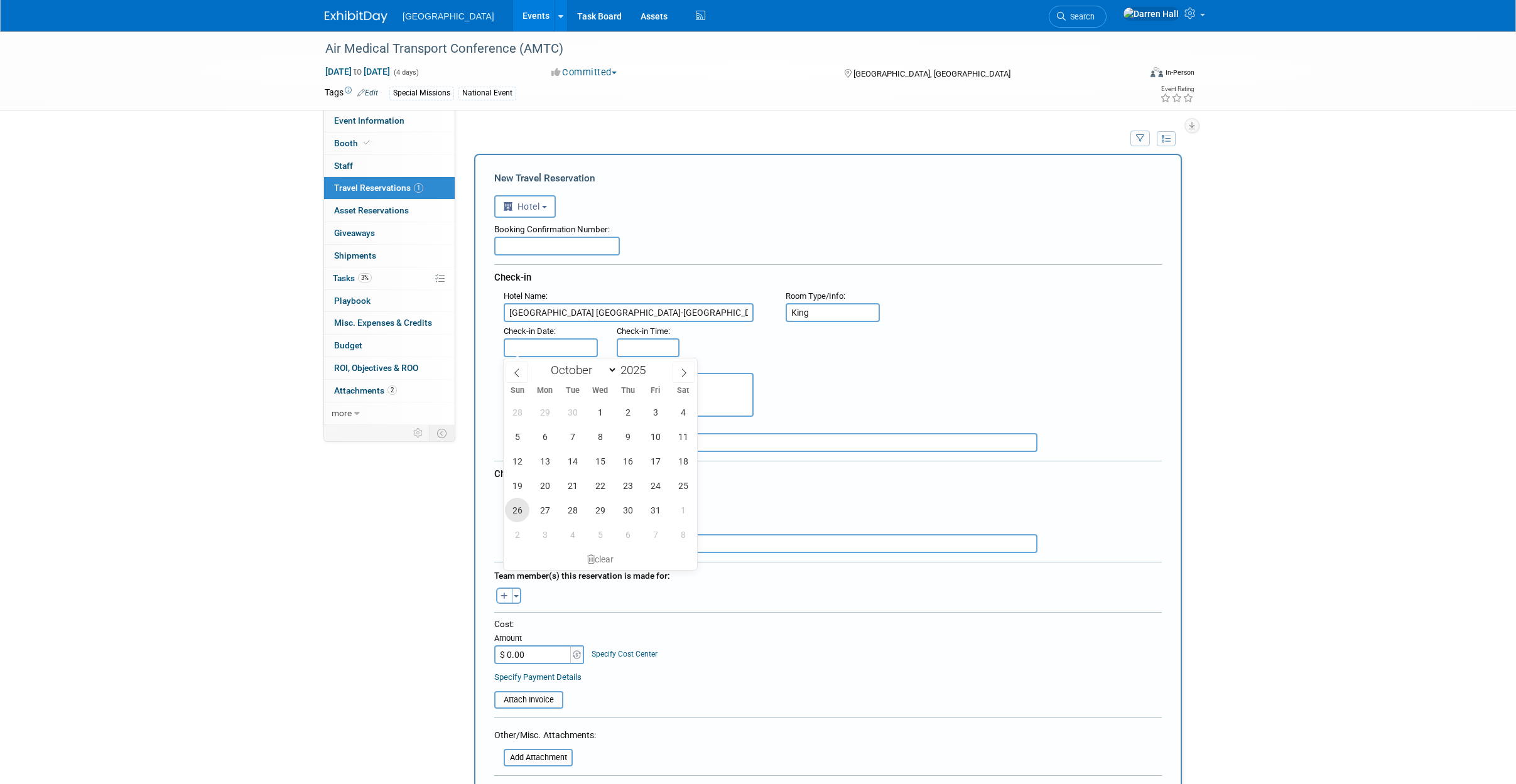
click at [520, 514] on span "26" at bounding box center [517, 510] width 24 height 24
type input "[DATE]"
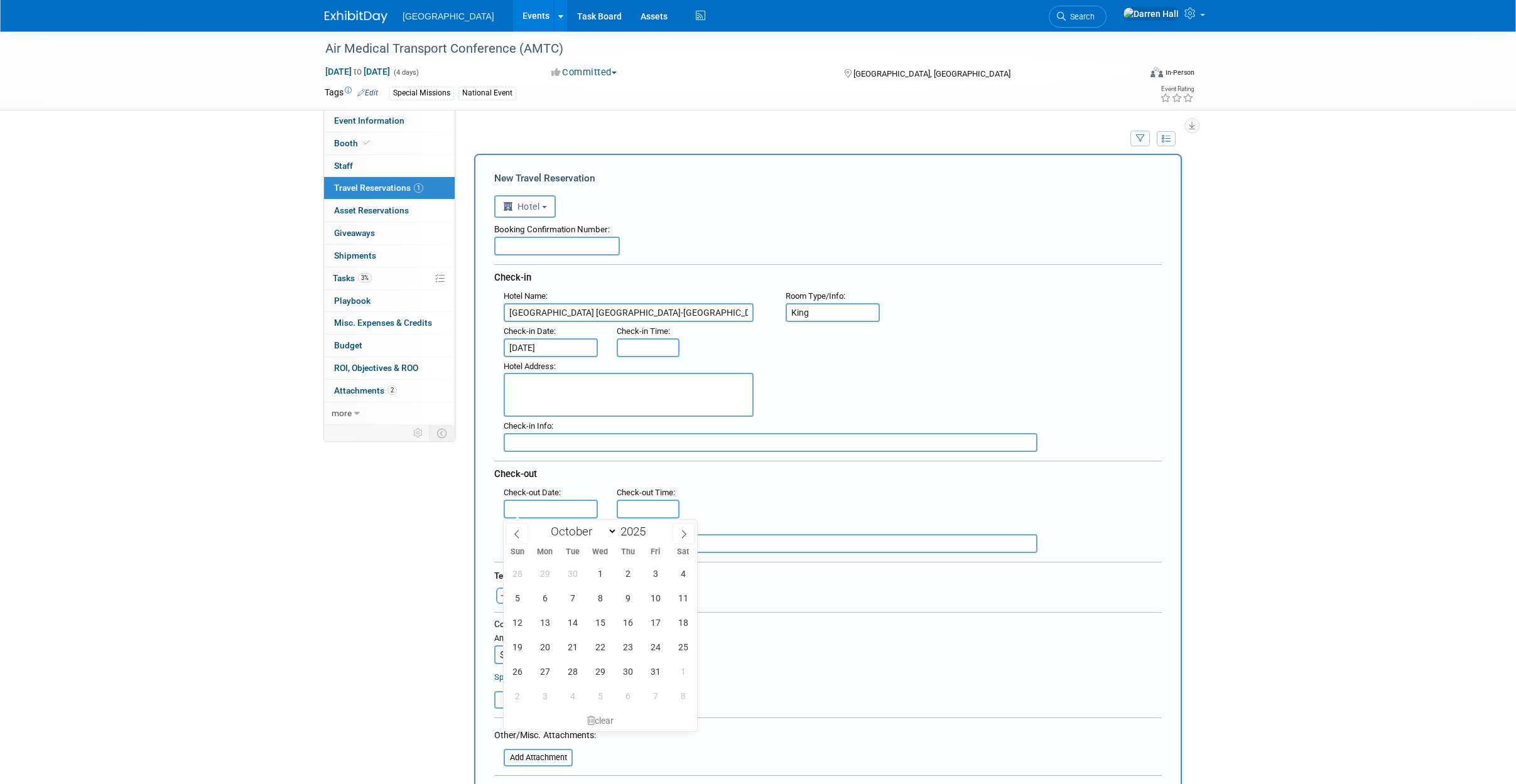
click at [543, 507] on input "text" at bounding box center [551, 509] width 94 height 19
click at [600, 674] on span "29" at bounding box center [600, 671] width 24 height 24
type input "[DATE]"
click at [576, 382] on textarea at bounding box center [629, 395] width 250 height 44
paste textarea "[STREET_ADDRESS]"
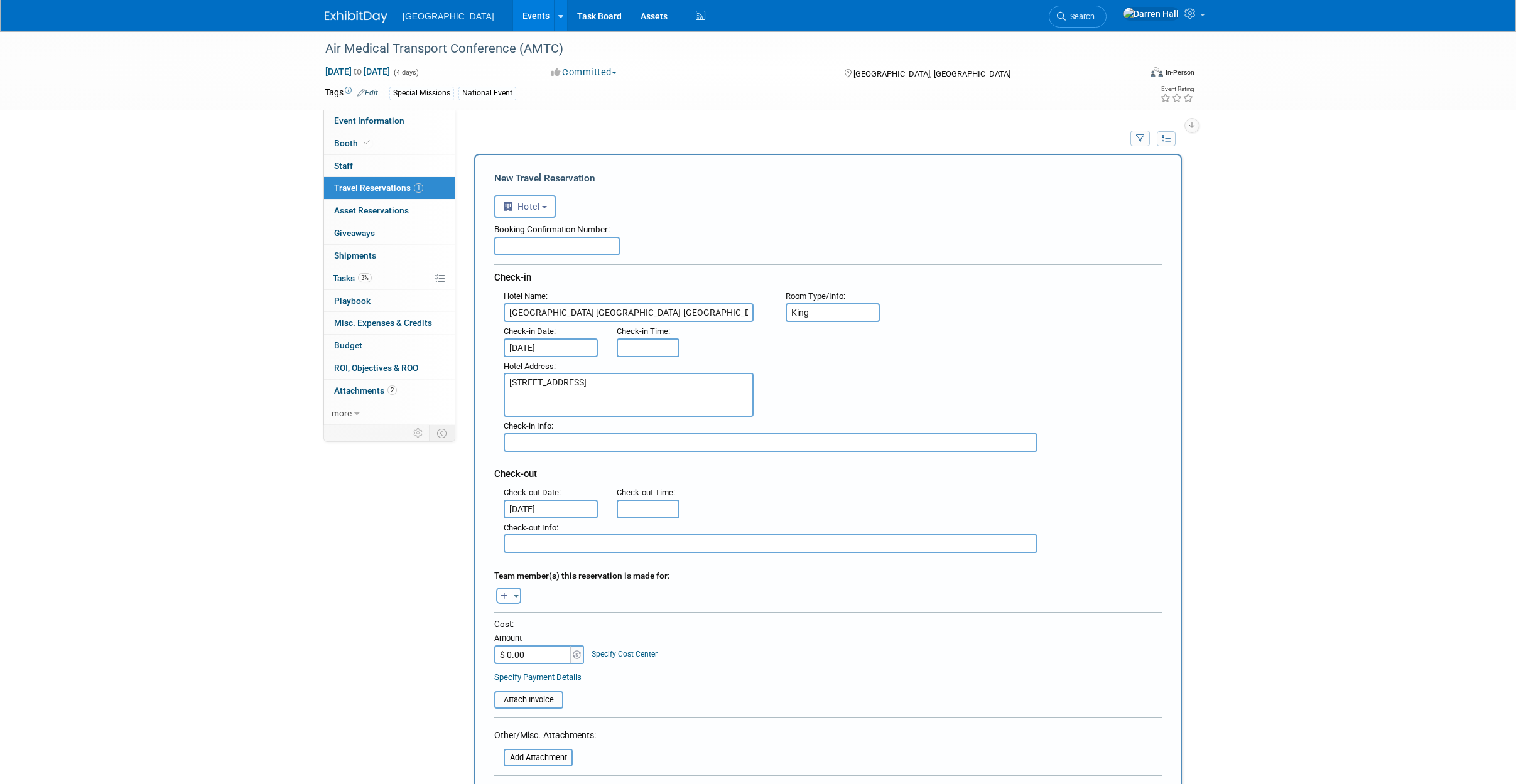
type textarea "[STREET_ADDRESS]"
click at [883, 399] on div "Hotel Address : [STREET_ADDRESS]" at bounding box center [833, 388] width 677 height 61
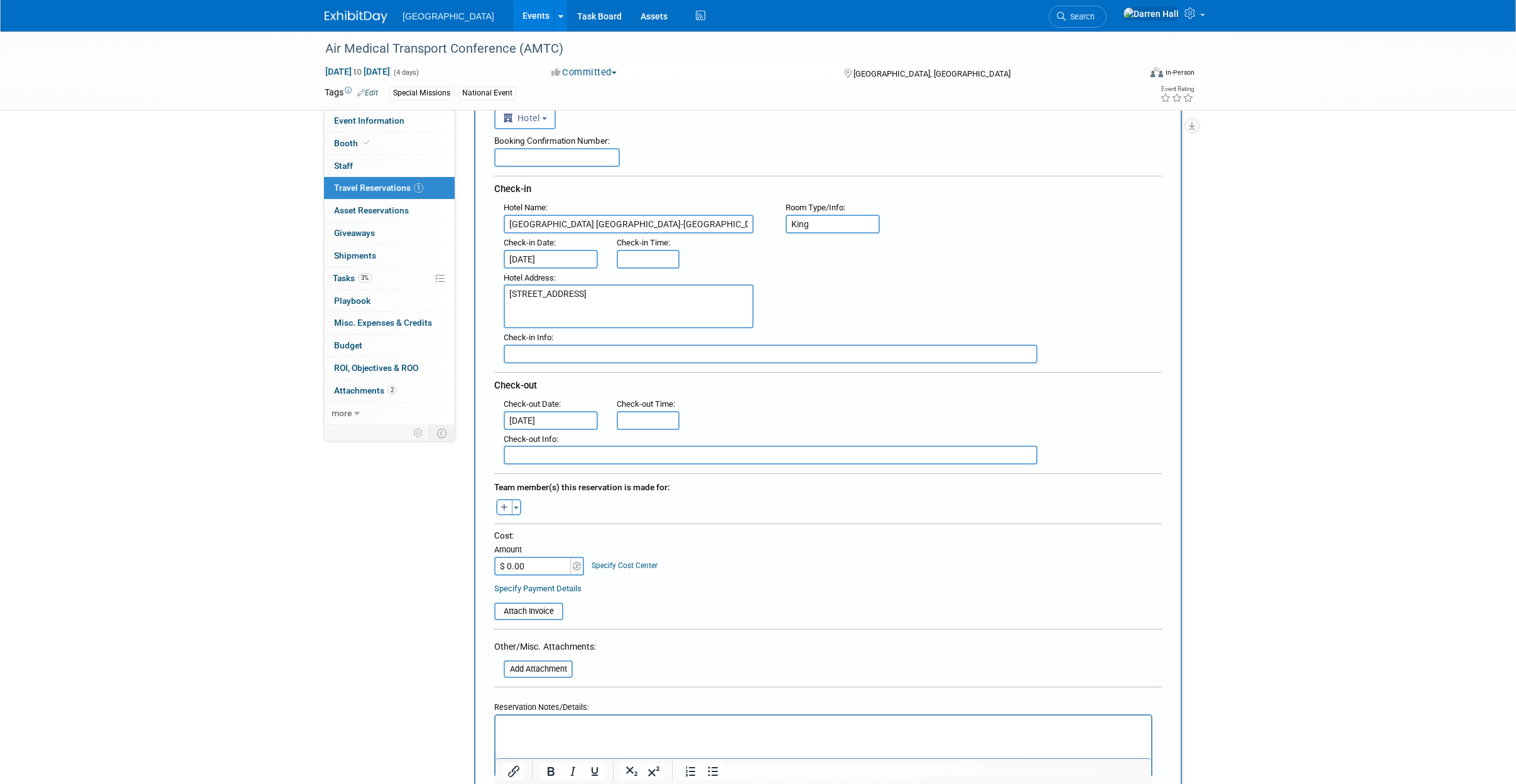
scroll to position [89, 0]
click at [514, 507] on span "button" at bounding box center [516, 507] width 5 height 2
click at [655, 489] on div "Team member(s) this reservation is made for:" at bounding box center [827, 486] width 667 height 20
click at [502, 509] on icon "button" at bounding box center [505, 508] width 8 height 8
select select
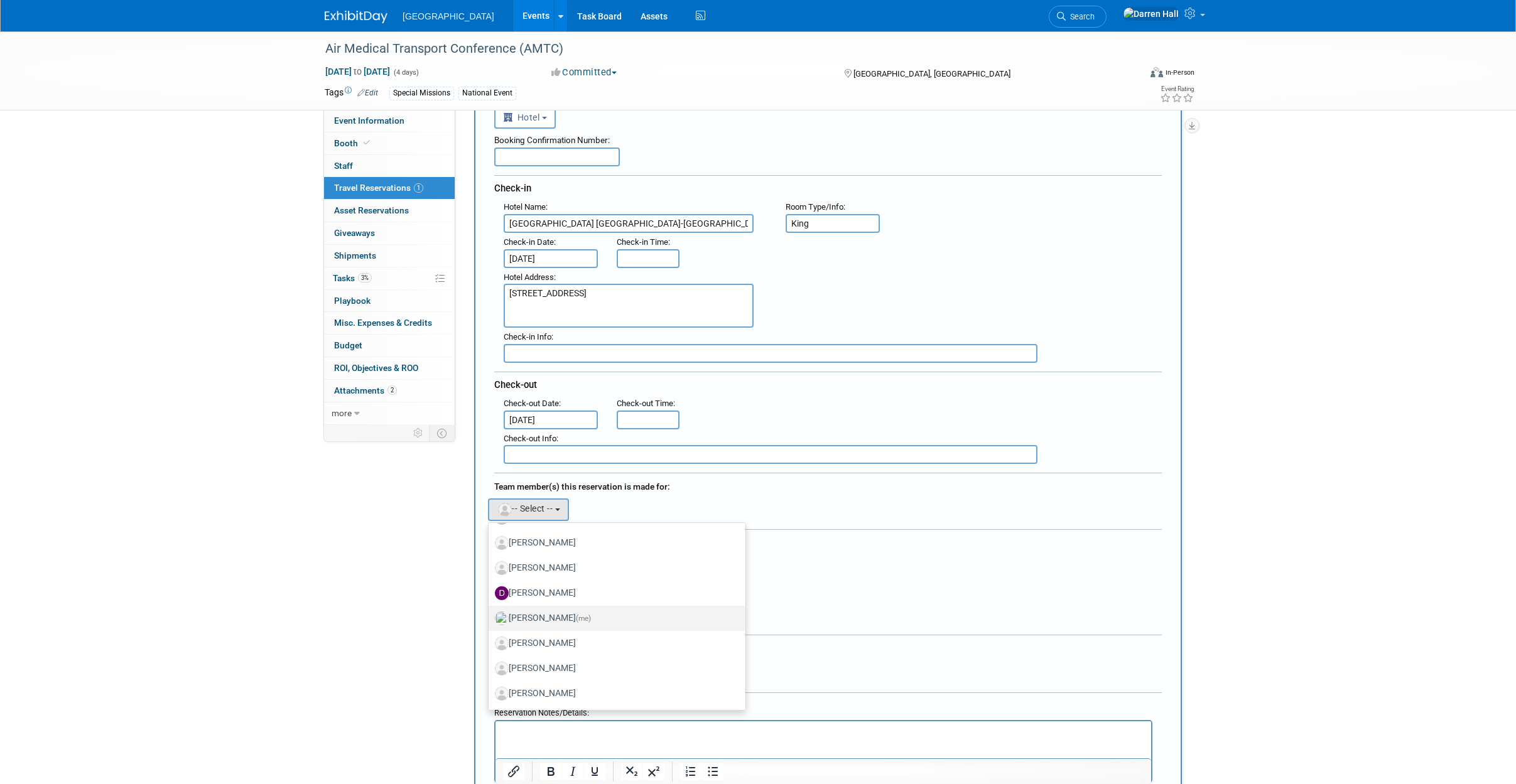
scroll to position [551, 0]
click at [547, 617] on label "[PERSON_NAME] (me)" at bounding box center [614, 617] width 238 height 20
click at [490, 617] on input "[PERSON_NAME] (me)" at bounding box center [486, 616] width 8 height 8
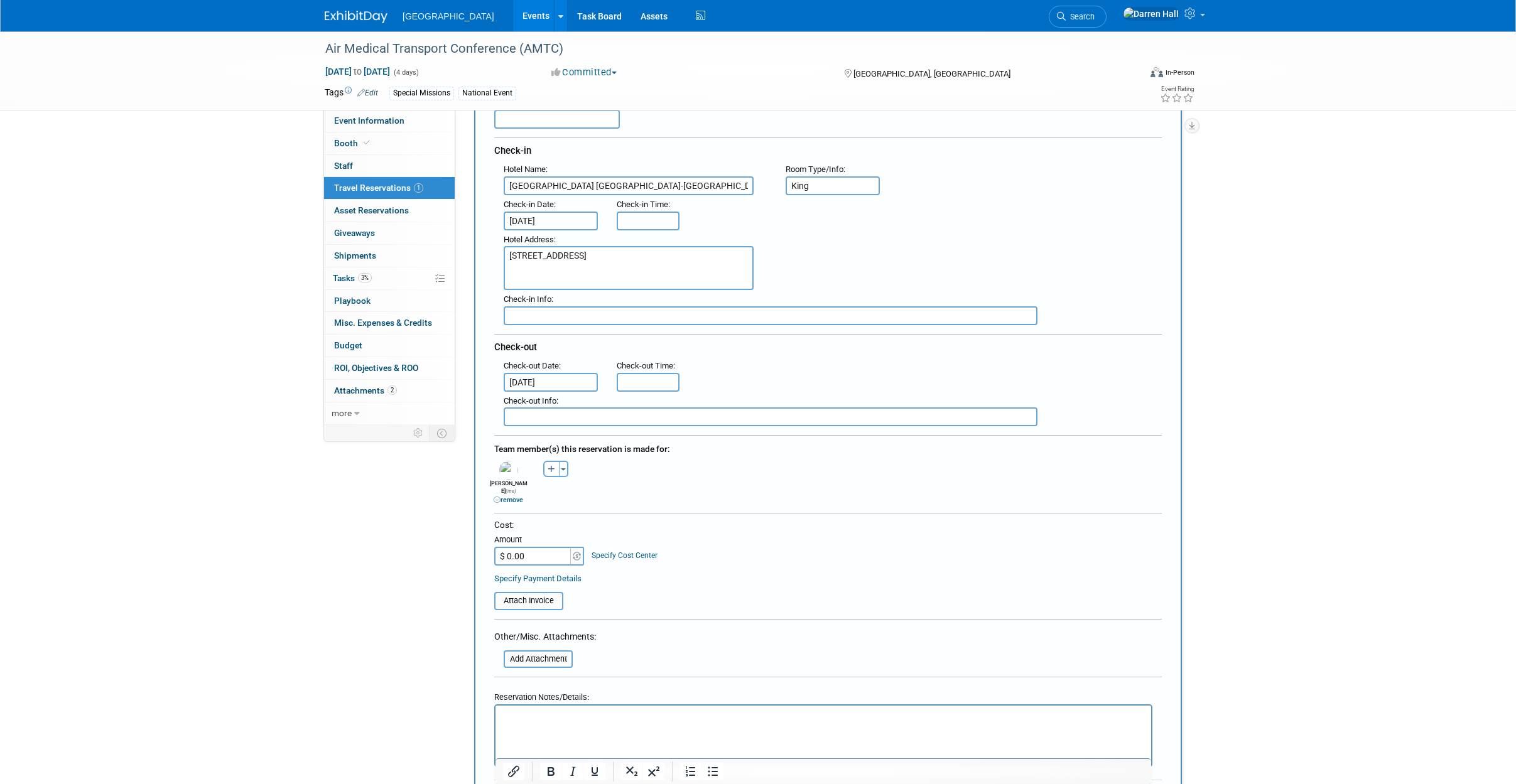
scroll to position [155, 0]
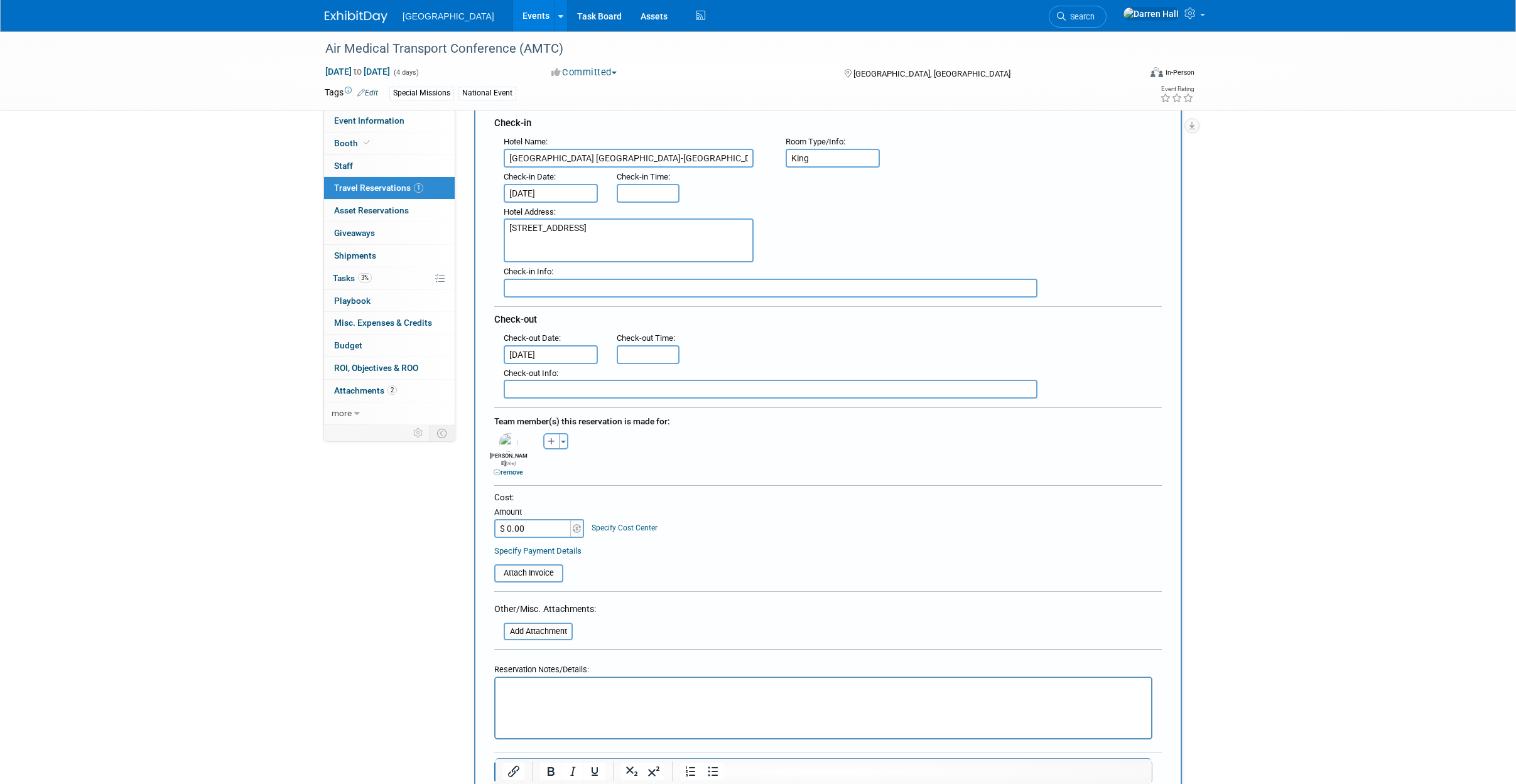
click at [541, 520] on input "$ 0.00" at bounding box center [533, 529] width 79 height 19
drag, startPoint x: 532, startPoint y: 520, endPoint x: 499, endPoint y: 516, distance: 33.2
click at [499, 520] on input "$ 0.00" at bounding box center [533, 529] width 79 height 19
paste input "668.85"
type input "$ 668.85"
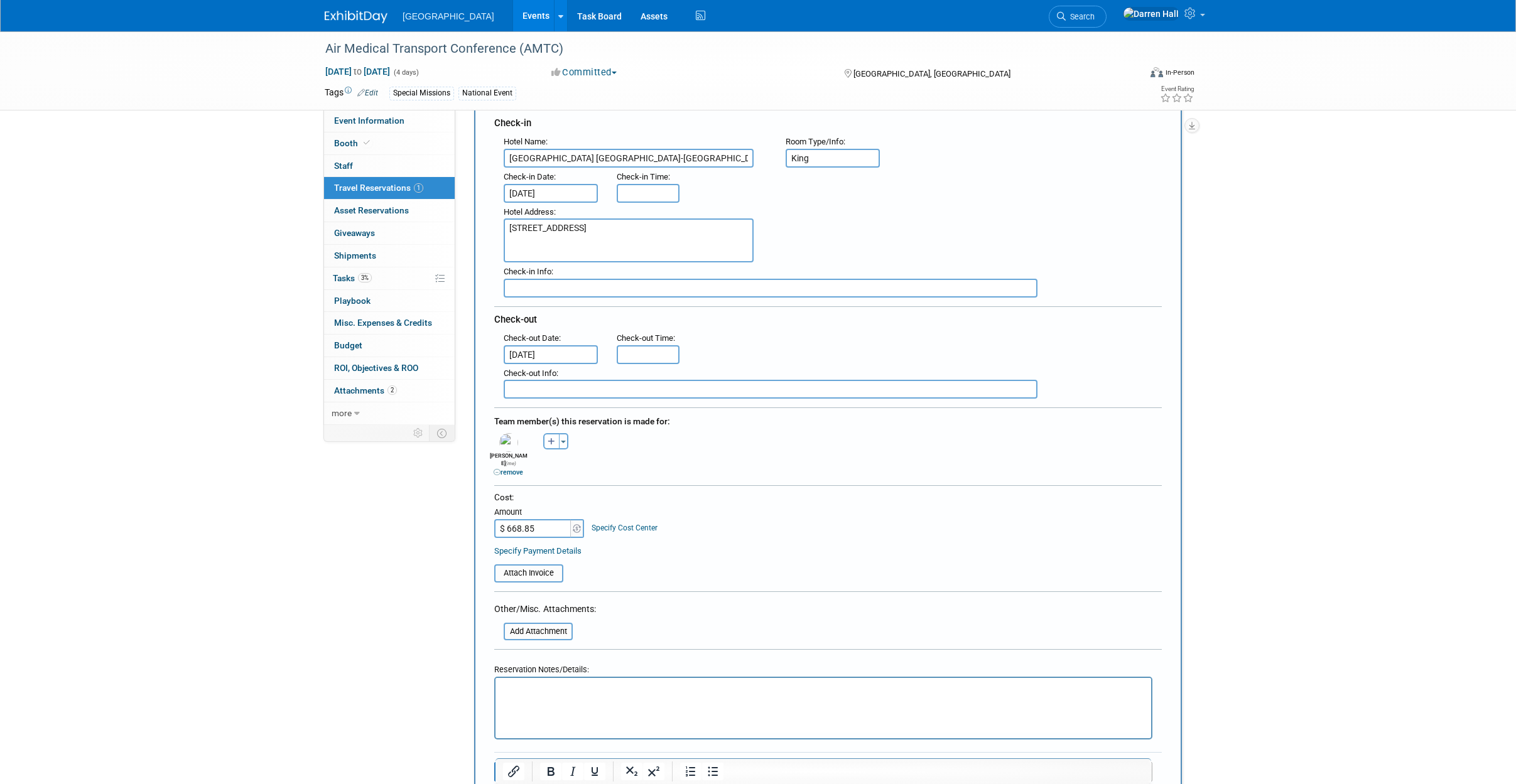
click at [753, 557] on table "Attach Invoice" at bounding box center [827, 567] width 667 height 29
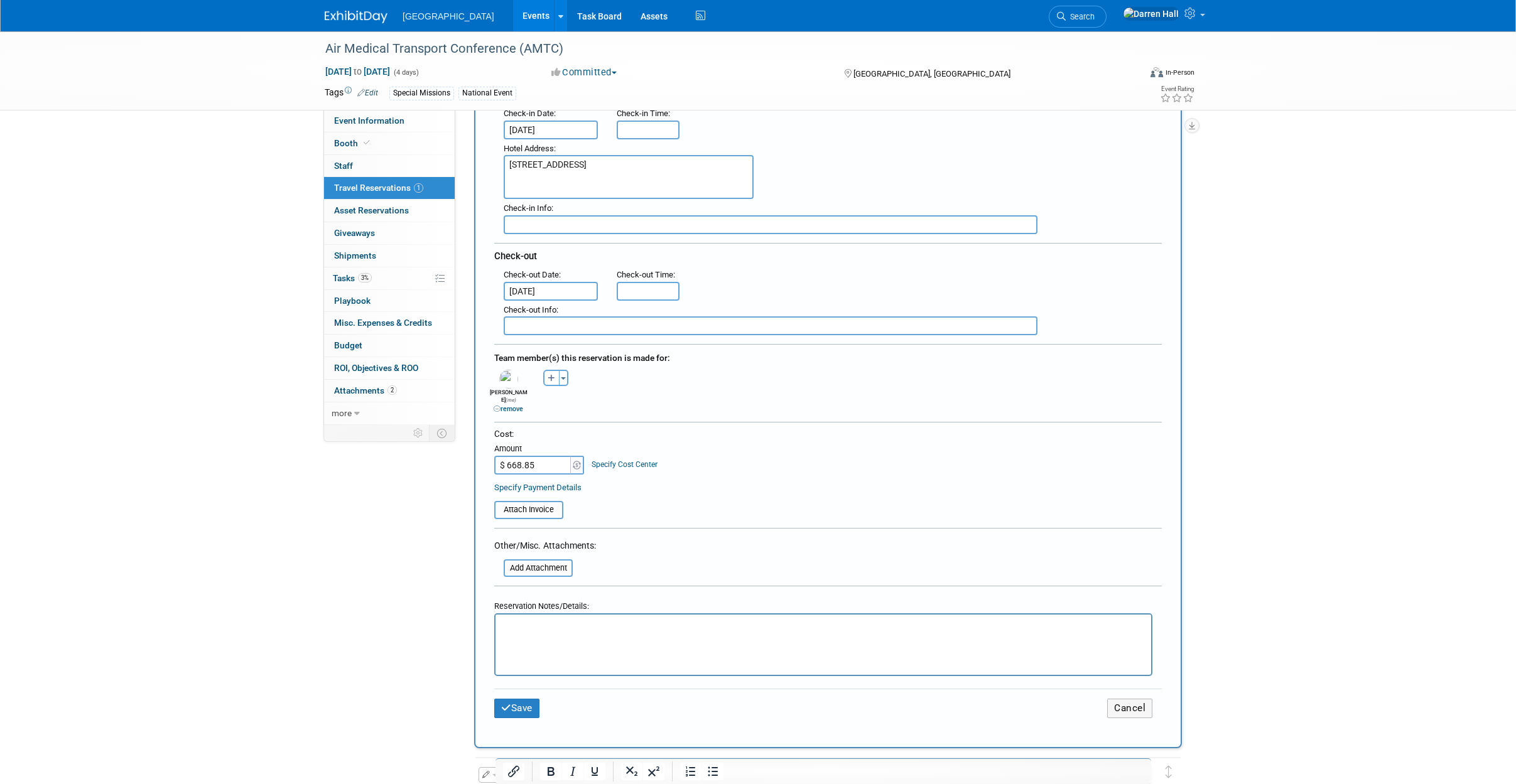
scroll to position [283, 0]
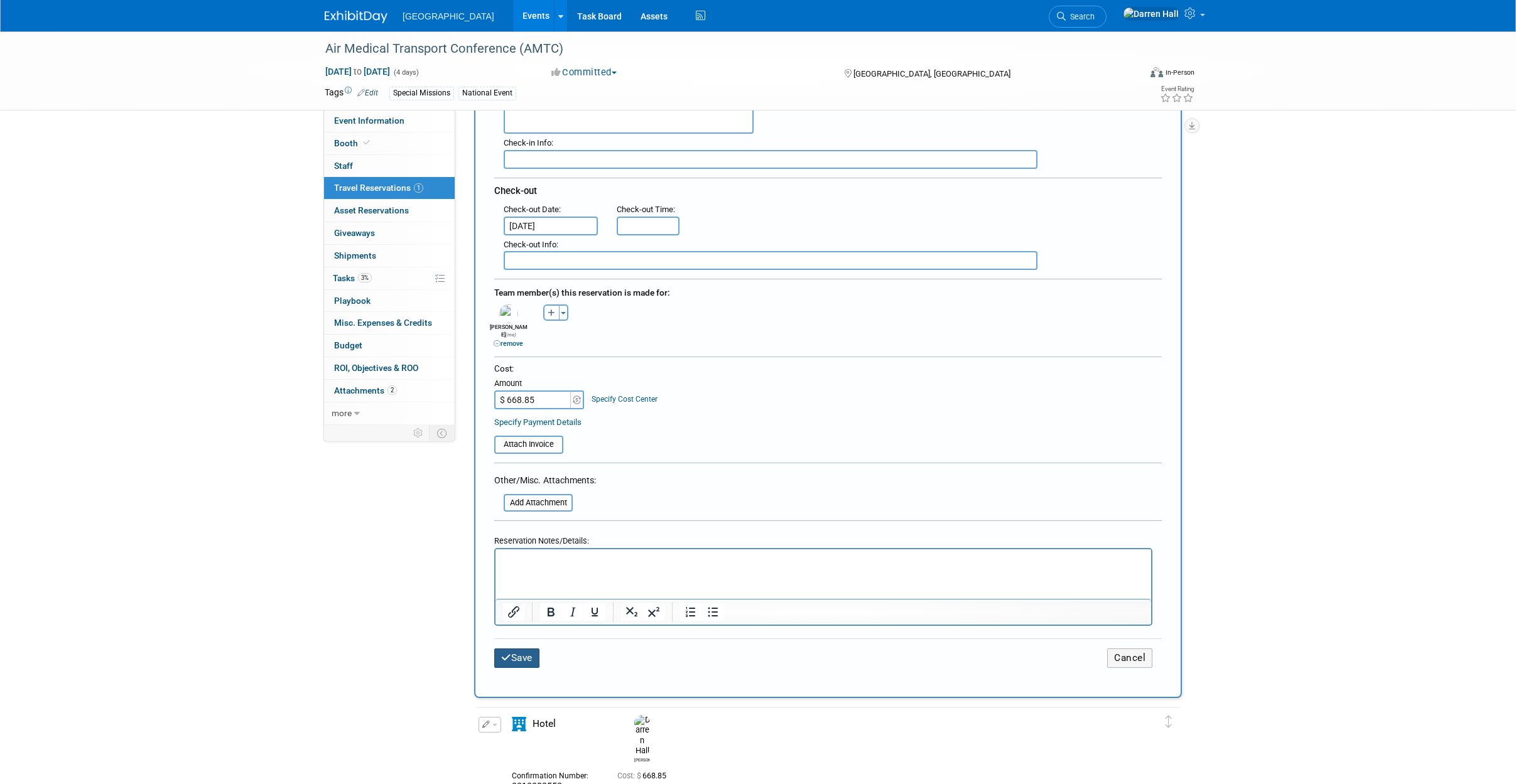
click at [516, 650] on button "Save" at bounding box center [517, 658] width 45 height 20
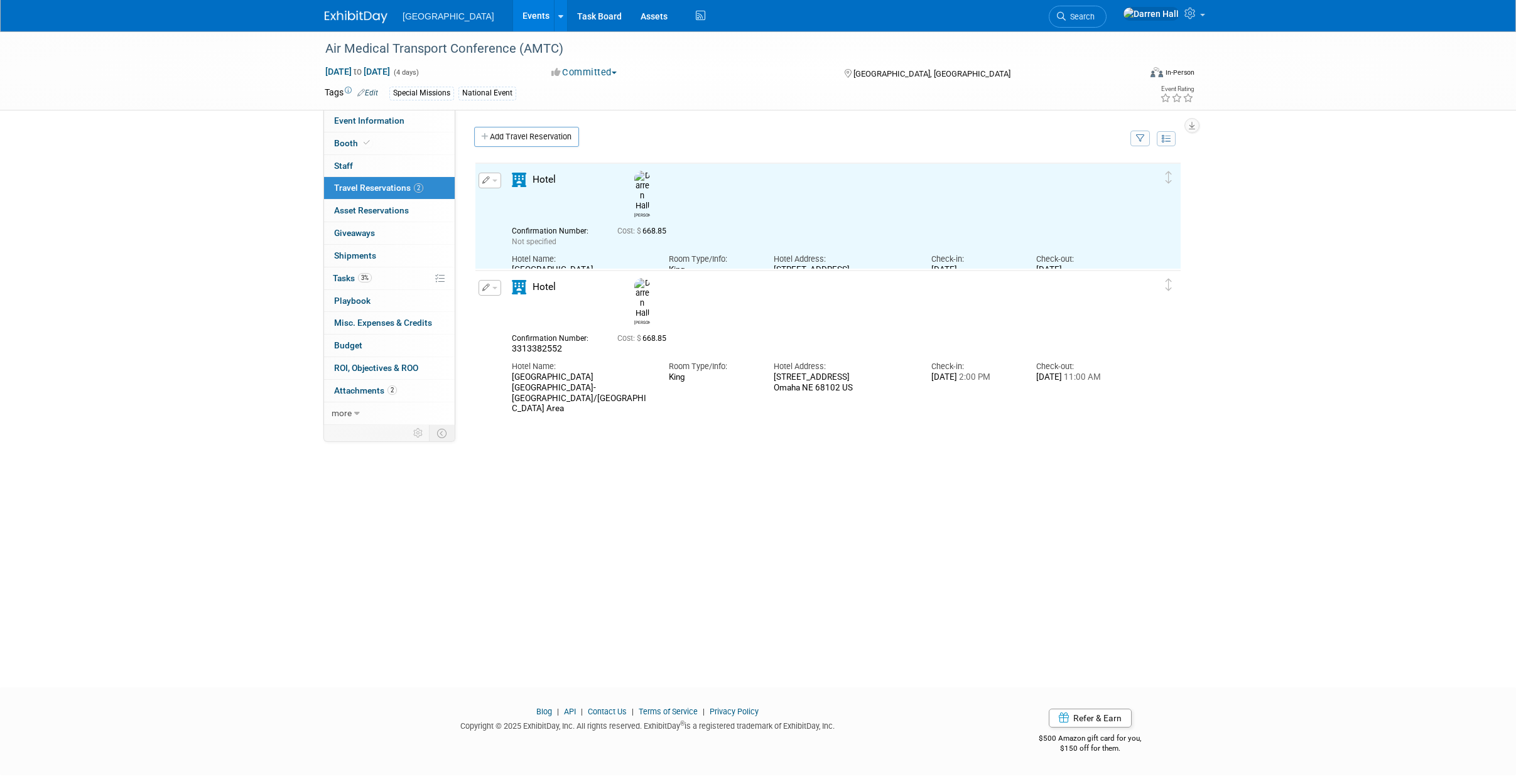
scroll to position [0, 0]
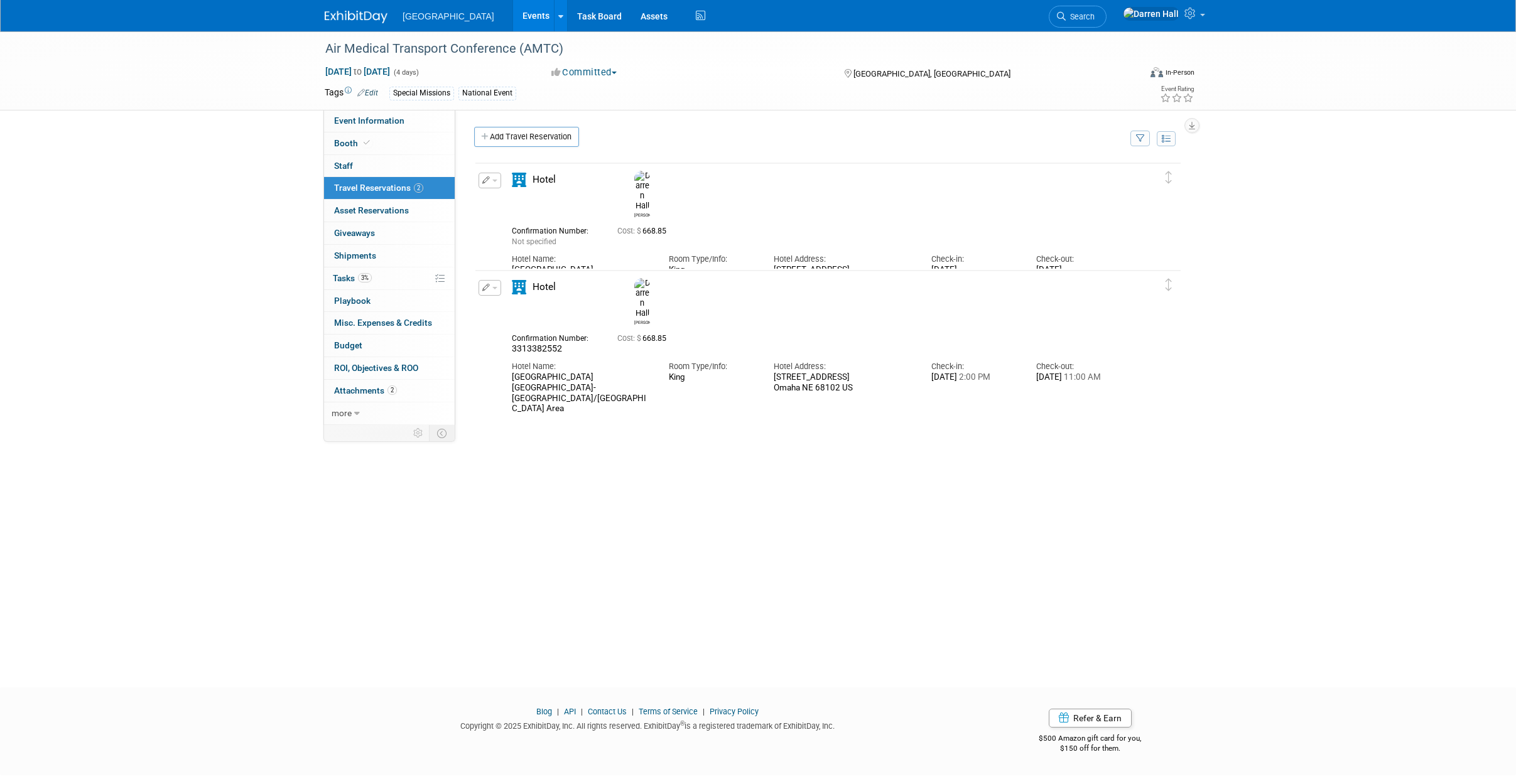
click at [488, 178] on icon "button" at bounding box center [486, 180] width 8 height 8
click at [521, 196] on button "Edit Reservation" at bounding box center [532, 202] width 106 height 18
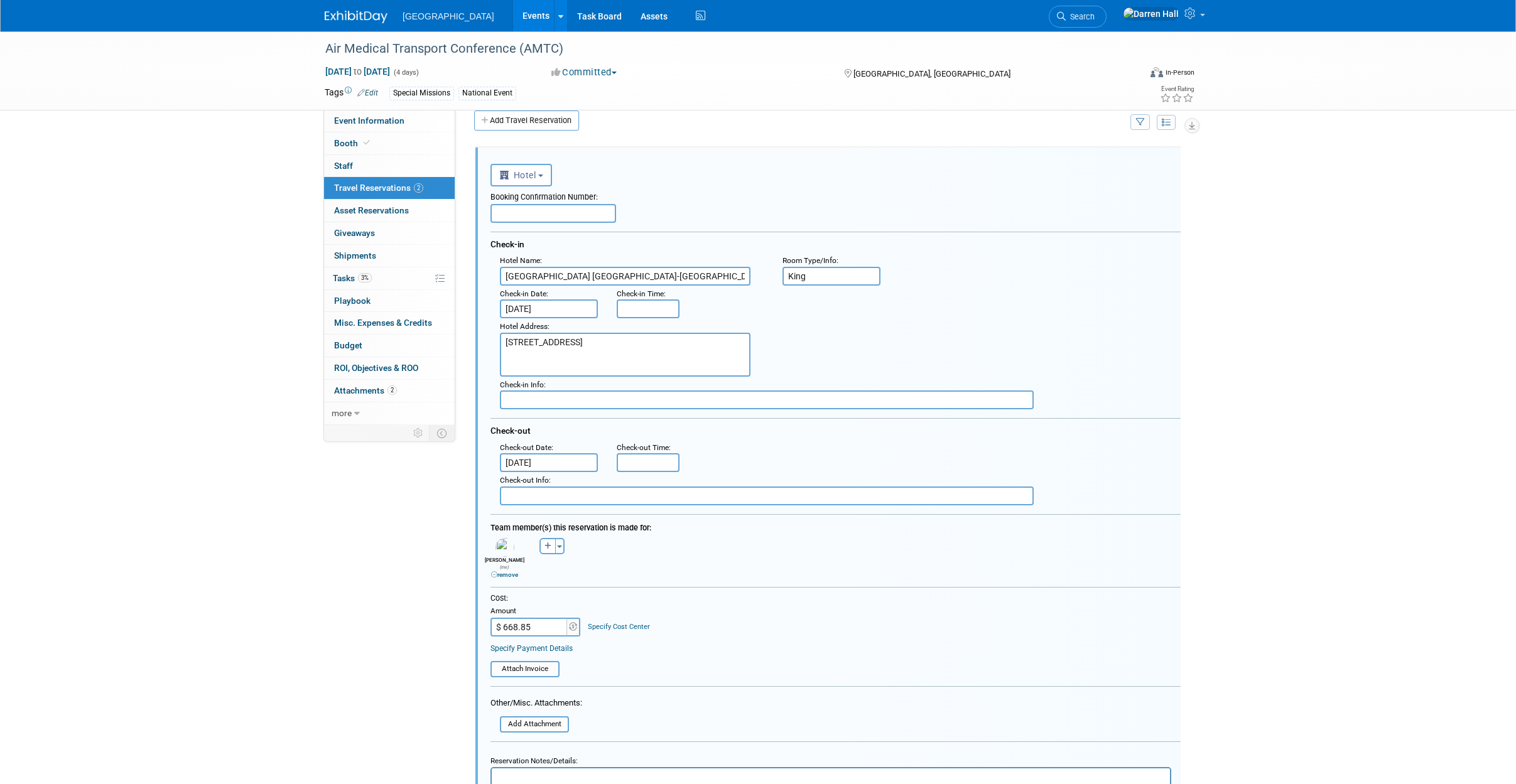
scroll to position [20, 0]
click at [536, 208] on input "text" at bounding box center [553, 209] width 126 height 19
paste input "3313382552"
type input "3313382552"
click at [977, 335] on div "Hotel Address : [STREET_ADDRESS]" at bounding box center [839, 342] width 699 height 58
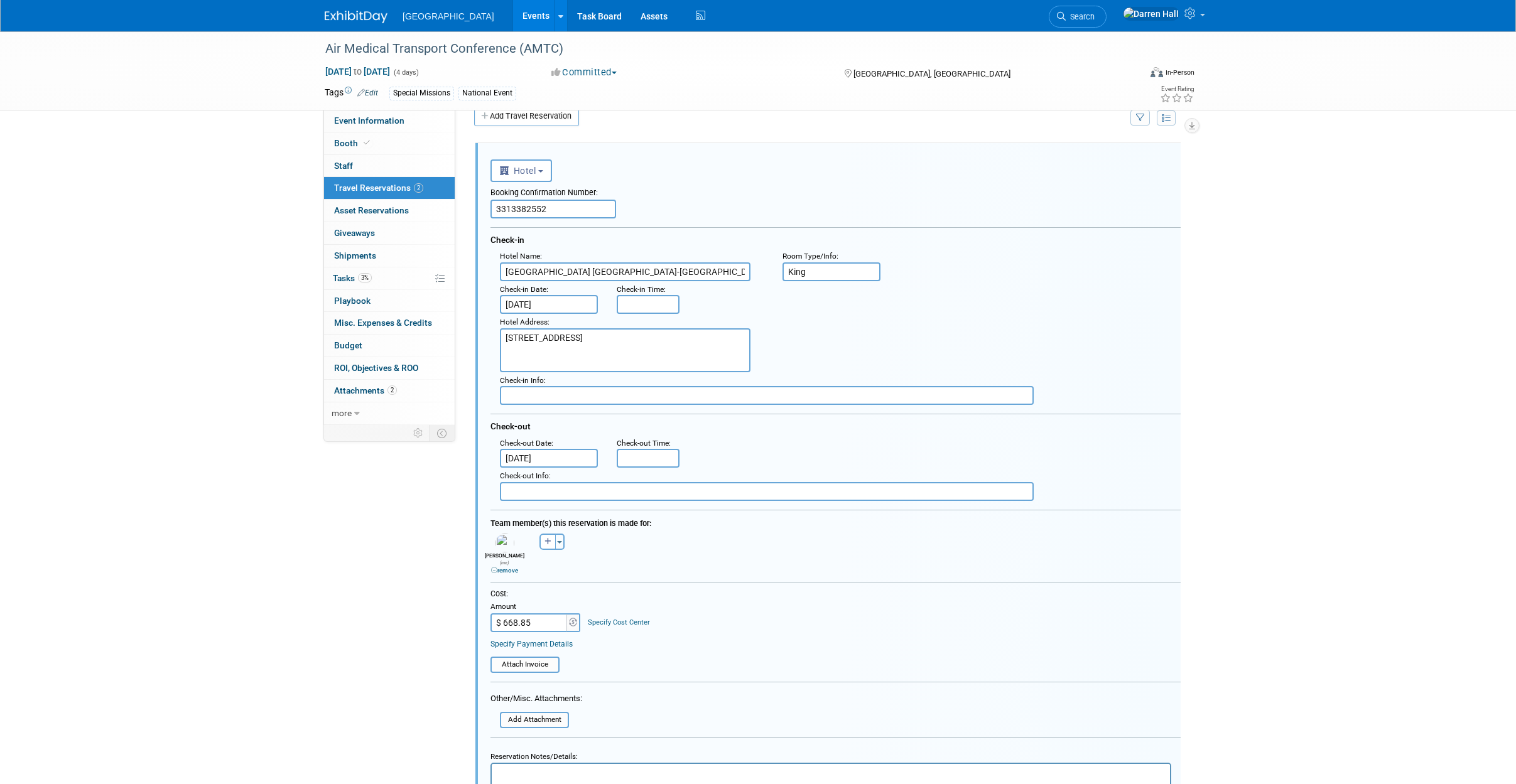
scroll to position [376, 0]
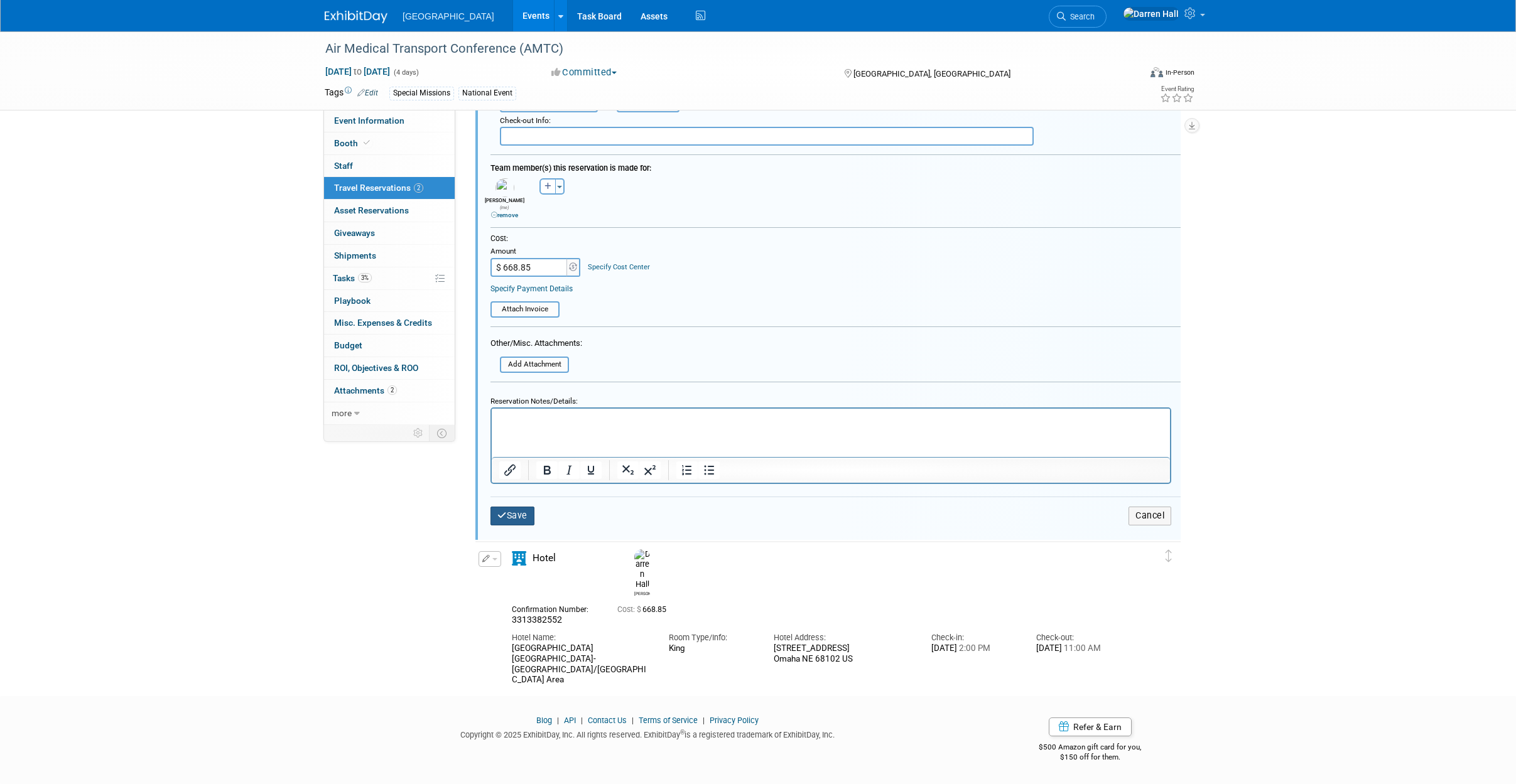
click at [513, 507] on button "Save" at bounding box center [512, 516] width 44 height 18
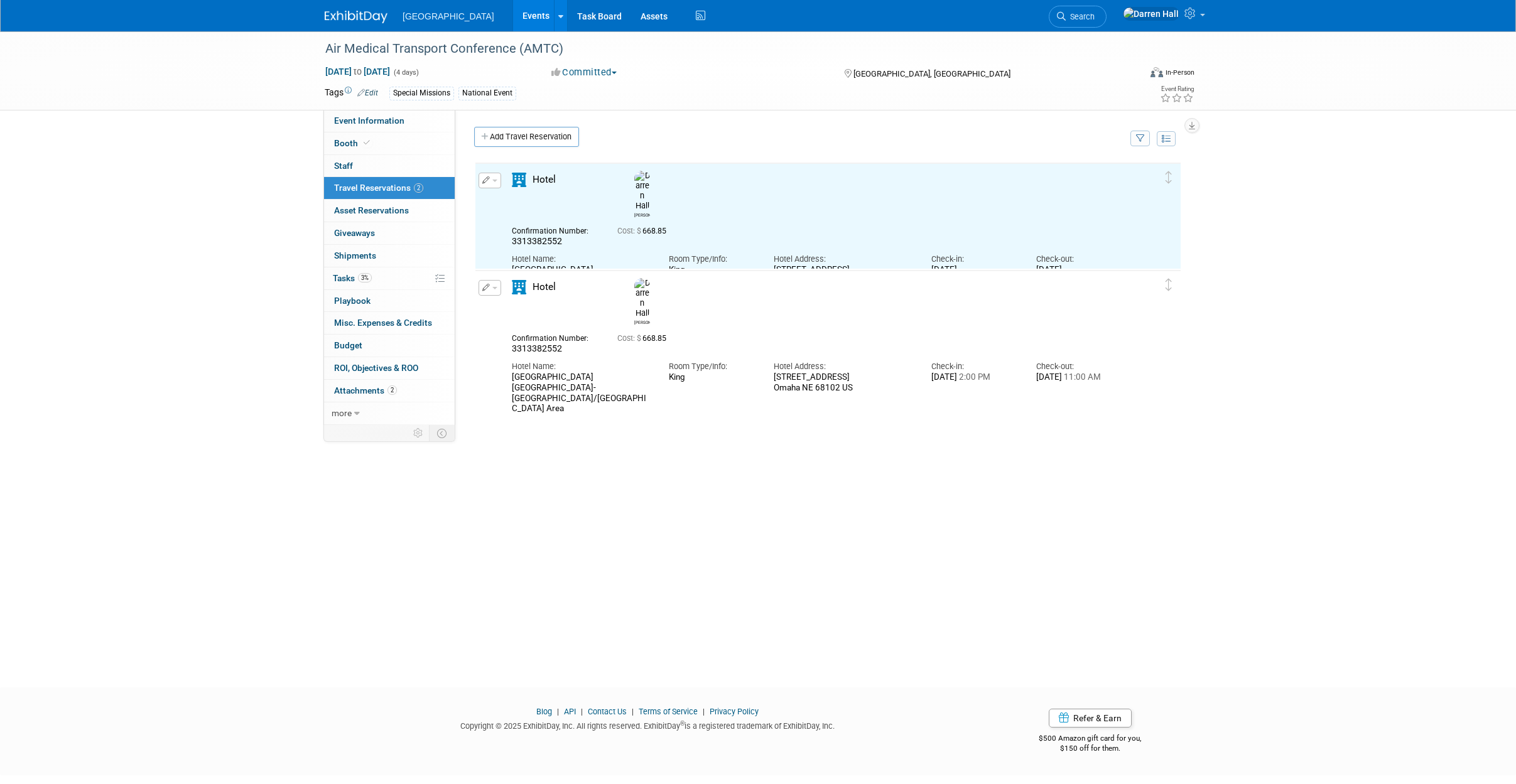
scroll to position [0, 0]
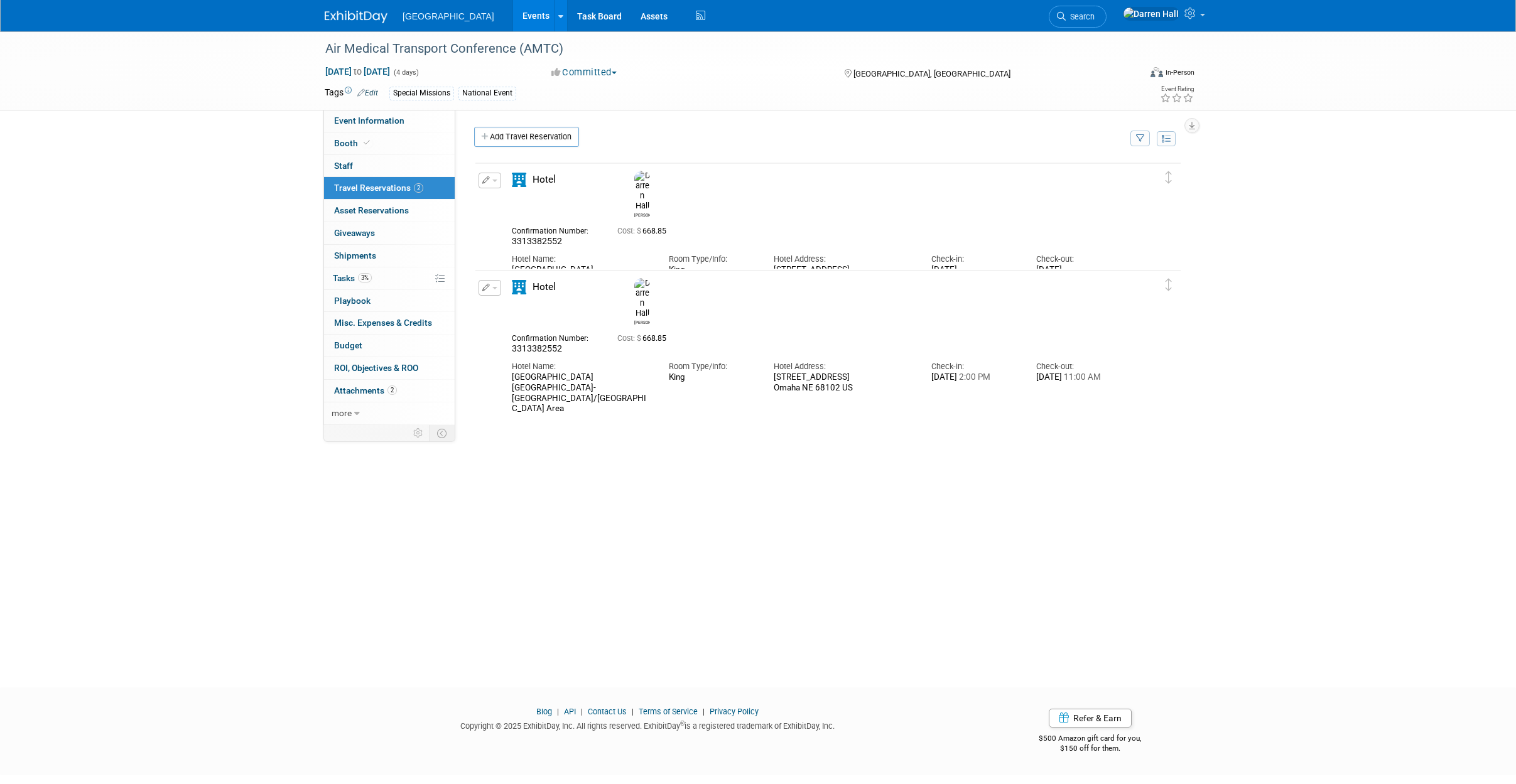
drag, startPoint x: 780, startPoint y: 483, endPoint x: 922, endPoint y: 461, distance: 143.7
click at [781, 483] on div "[PERSON_NAME]" at bounding box center [828, 349] width 708 height 376
